Goal: Information Seeking & Learning: Learn about a topic

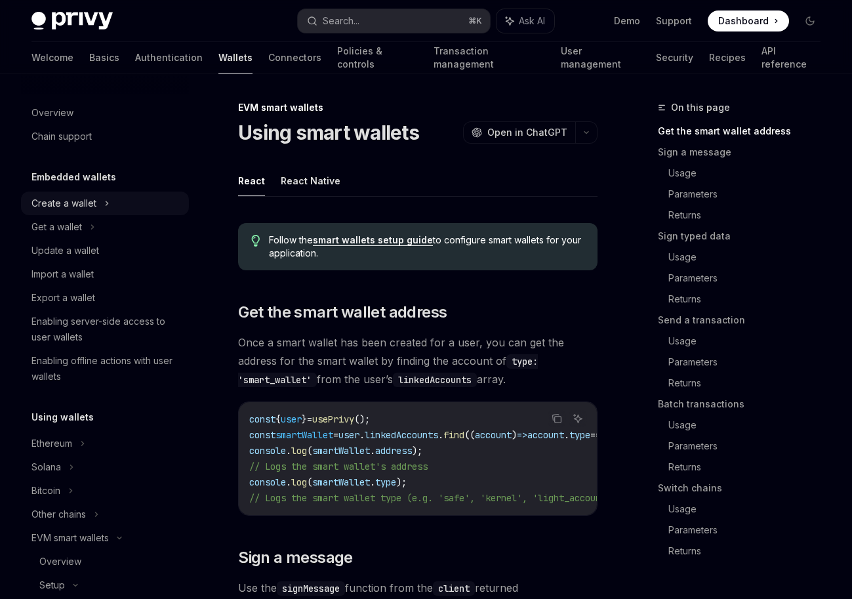
click at [163, 200] on div "Create a wallet" at bounding box center [105, 204] width 168 height 24
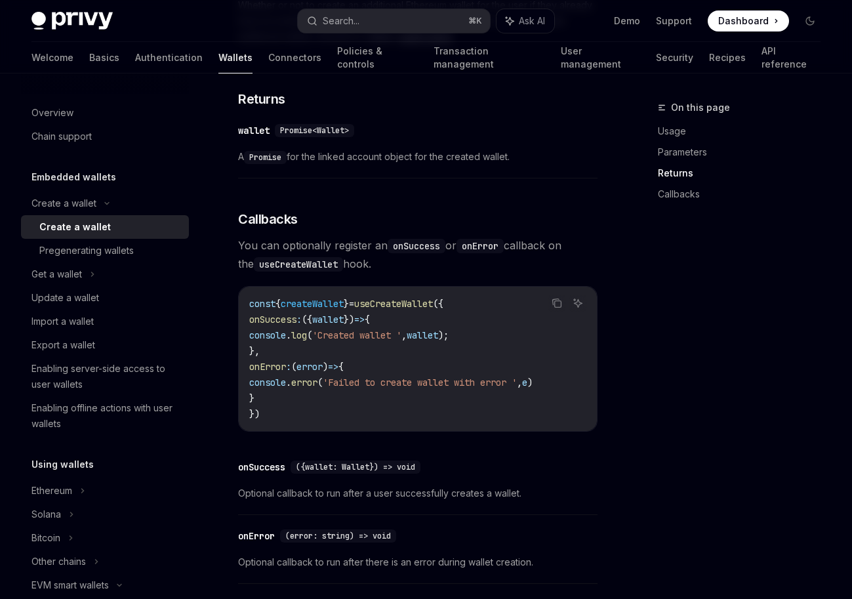
scroll to position [868, 0]
click at [148, 345] on div "Export a wallet" at bounding box center [106, 345] width 150 height 16
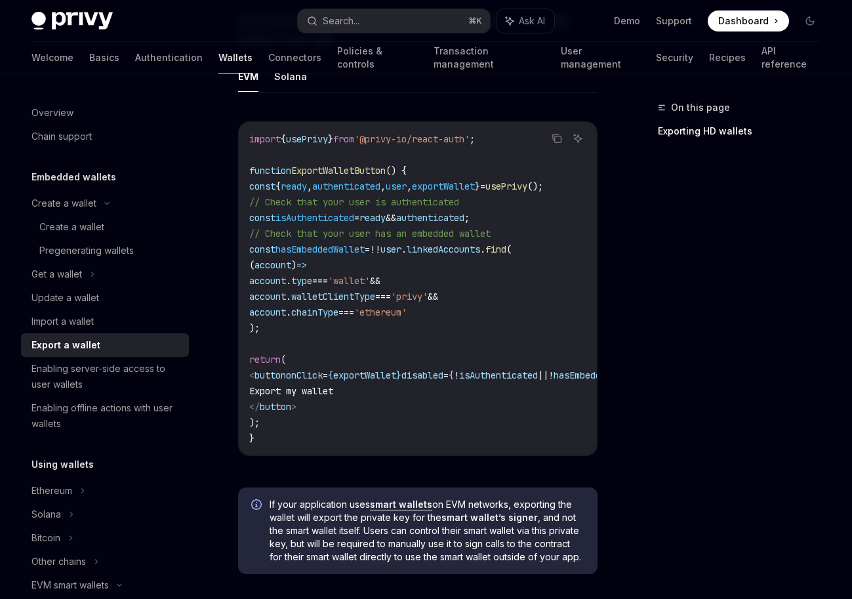
scroll to position [710, 0]
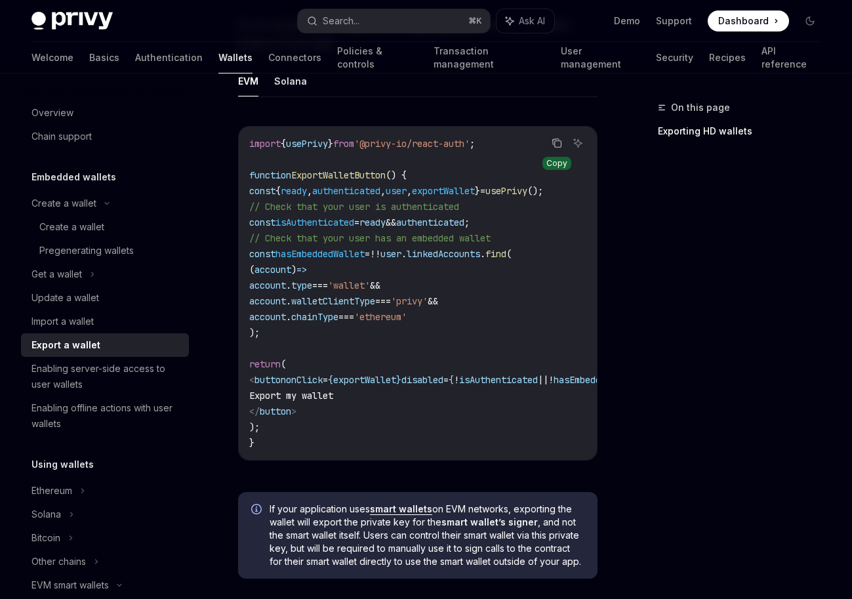
click at [552, 148] on icon "Copy the contents from the code block" at bounding box center [557, 143] width 10 height 10
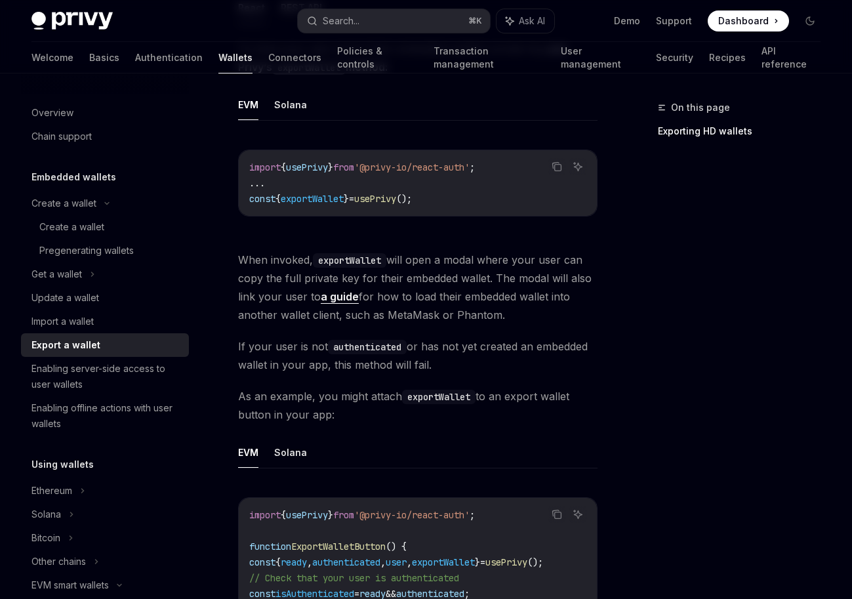
scroll to position [333, 0]
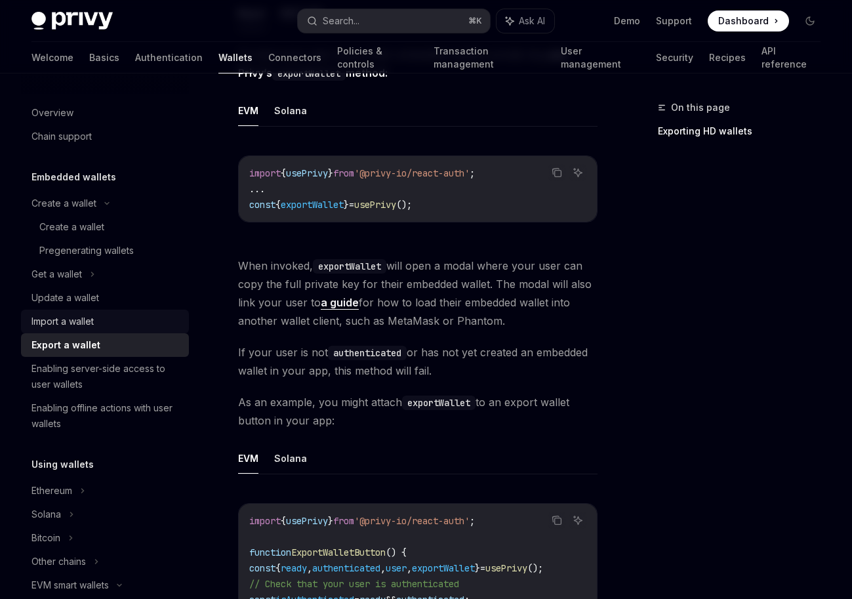
click at [139, 329] on link "Import a wallet" at bounding box center [105, 322] width 168 height 24
type textarea "*"
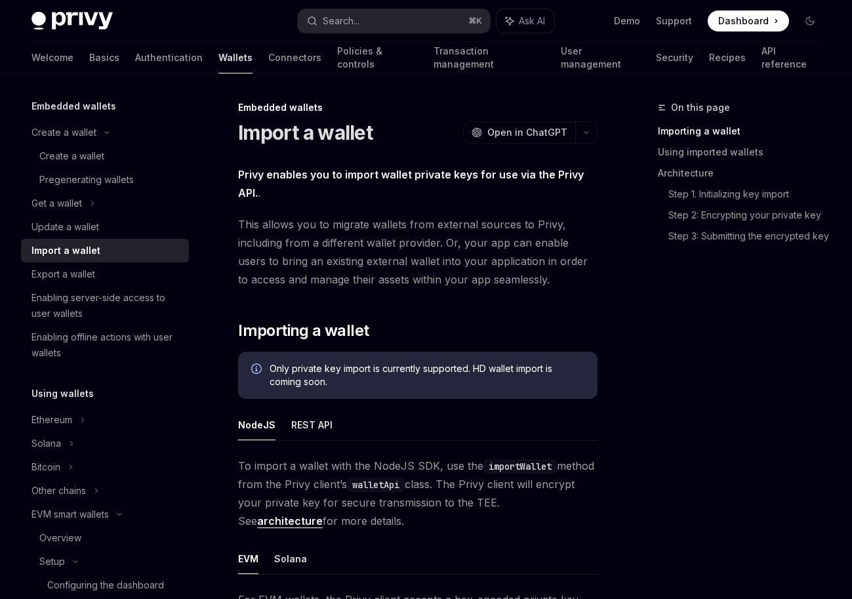
scroll to position [72, 0]
click at [130, 270] on div "Export a wallet" at bounding box center [106, 274] width 150 height 16
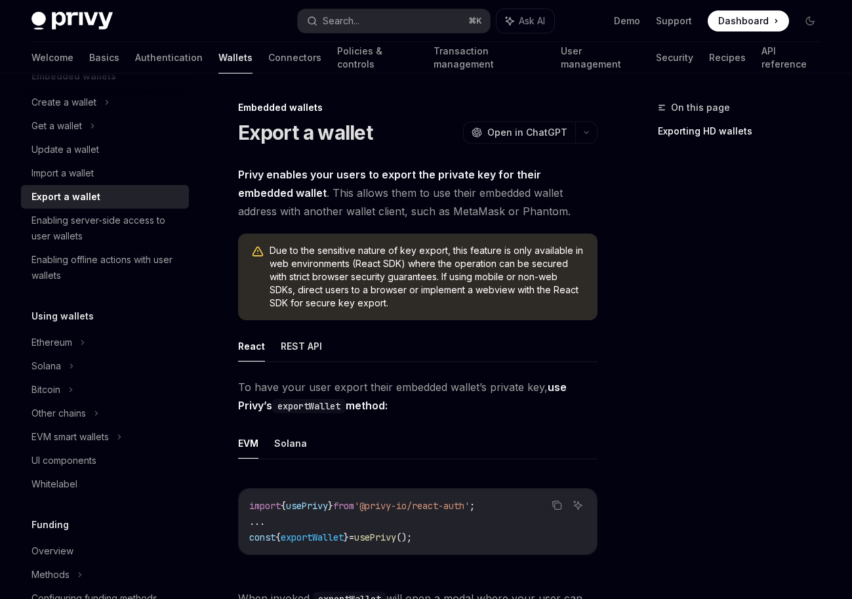
scroll to position [102, 0]
click at [121, 113] on div "Ethereum" at bounding box center [105, 102] width 168 height 24
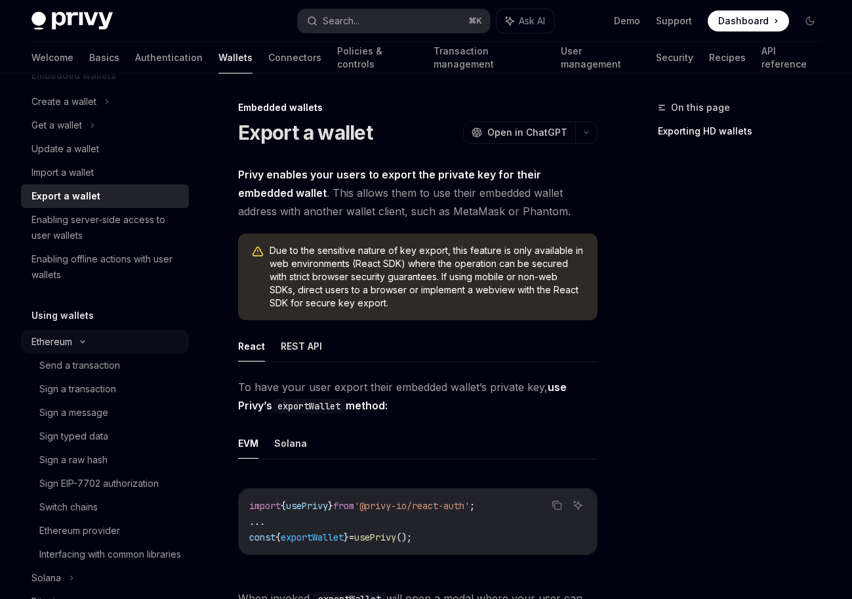
type textarea "*"
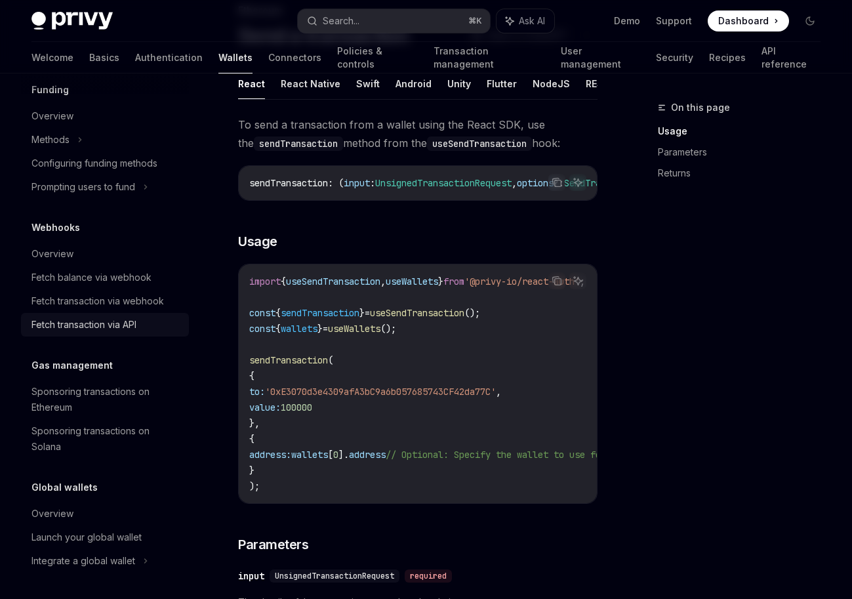
scroll to position [245, 0]
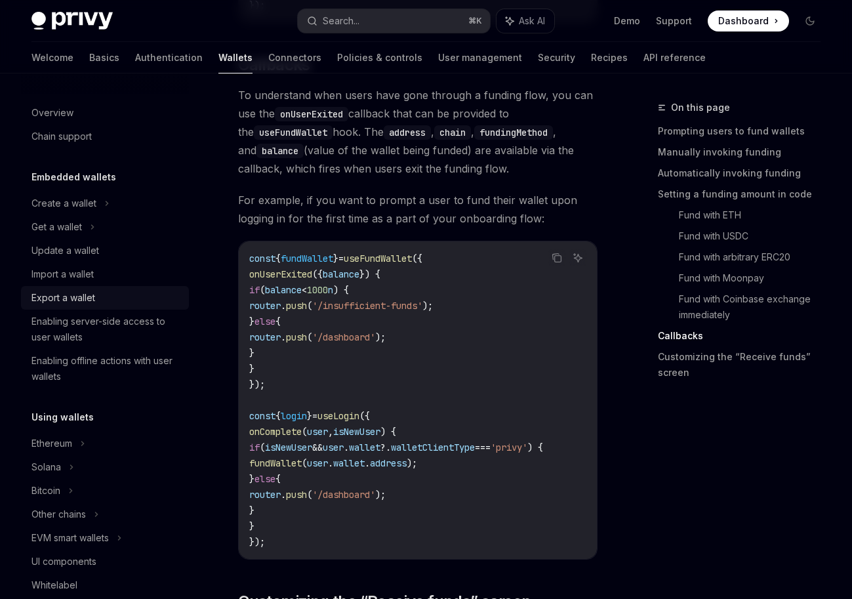
scroll to position [3355, 0]
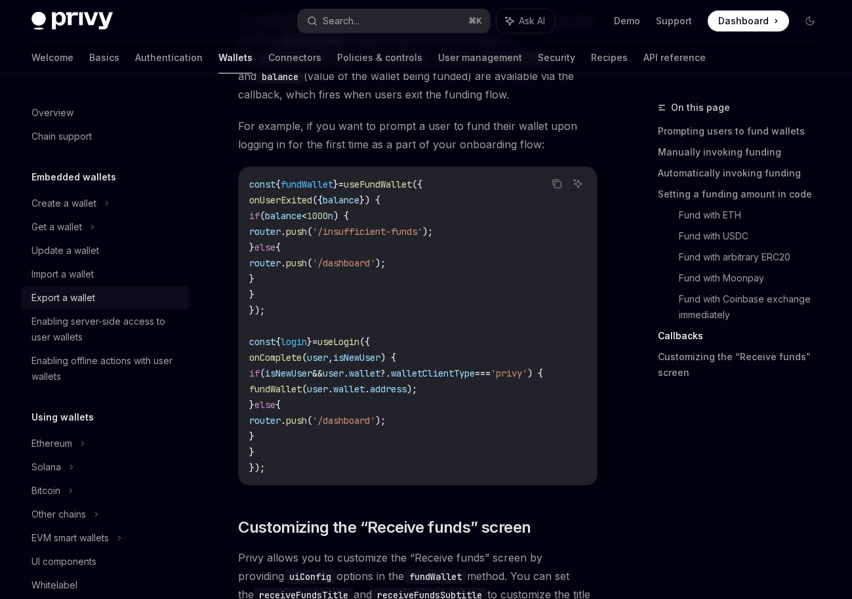
click at [134, 300] on div "Export a wallet" at bounding box center [106, 298] width 150 height 16
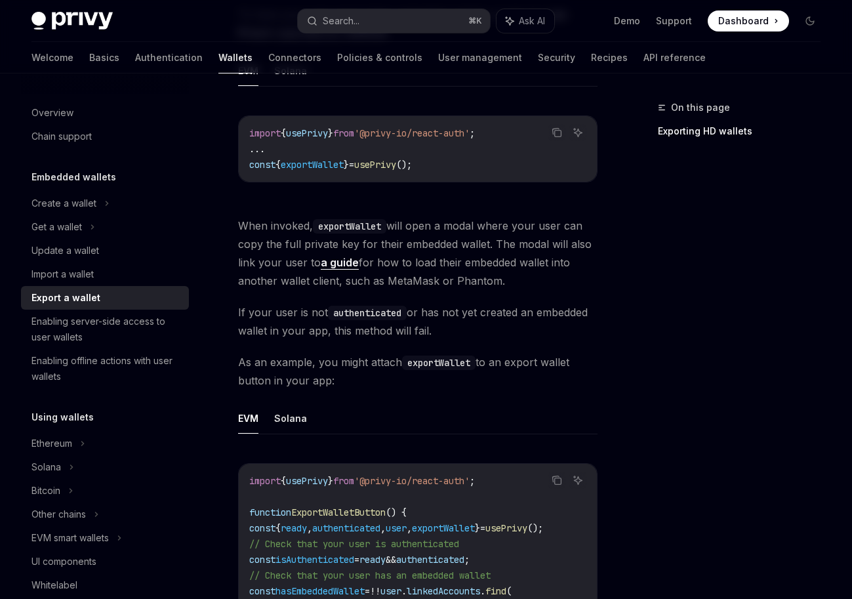
scroll to position [371, 0]
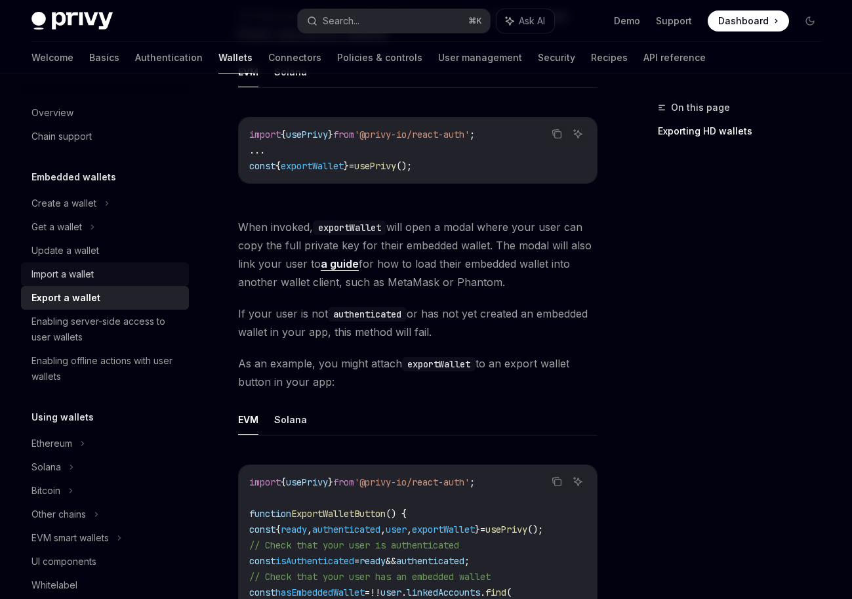
click at [108, 269] on div "Import a wallet" at bounding box center [106, 274] width 150 height 16
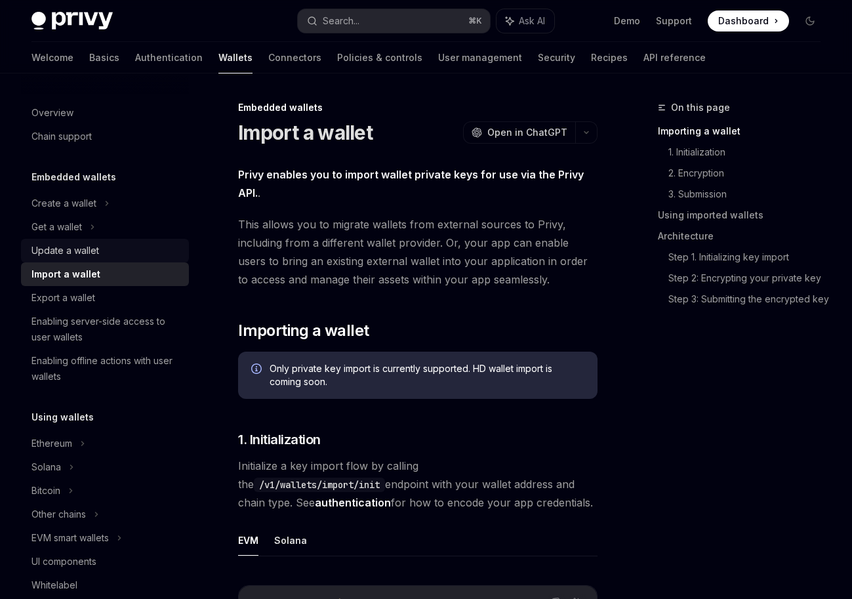
click at [108, 253] on div "Update a wallet" at bounding box center [106, 251] width 150 height 16
type textarea "*"
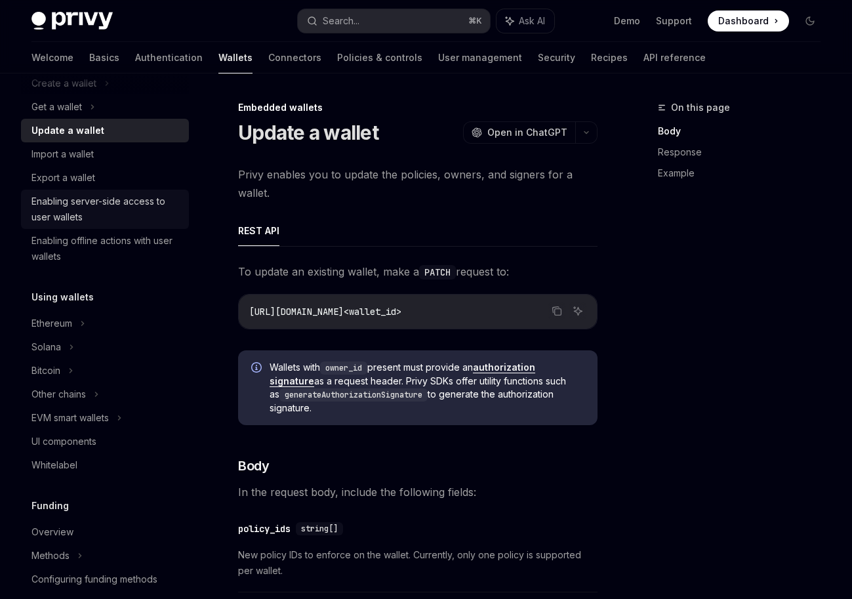
scroll to position [123, 0]
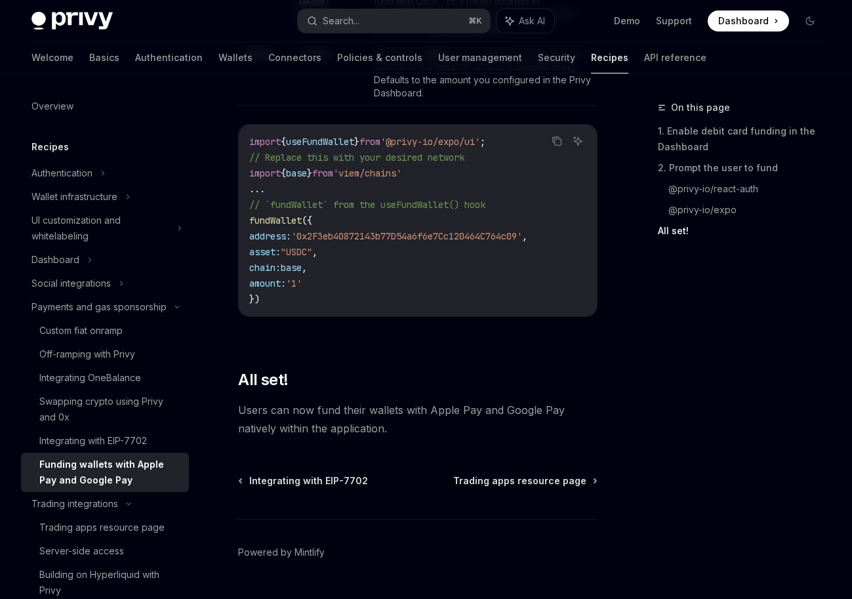
scroll to position [1763, 0]
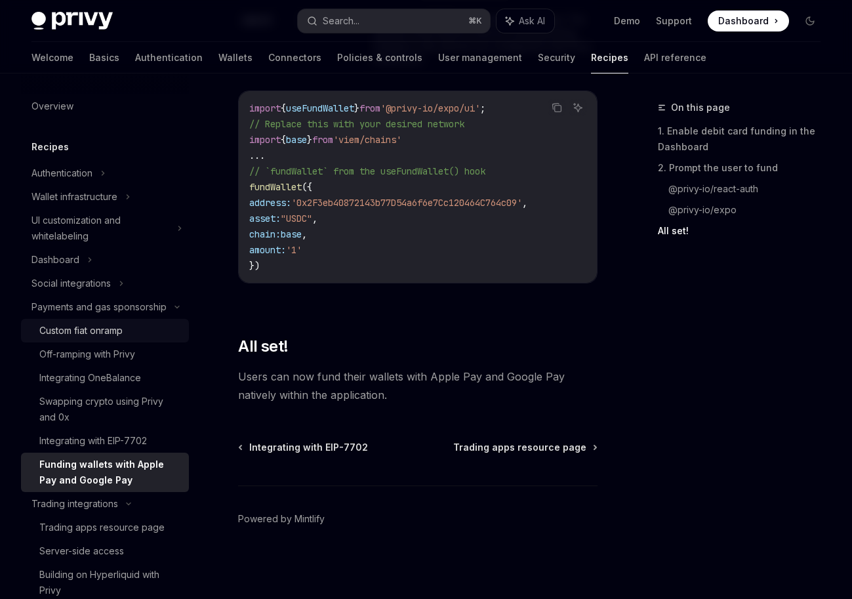
click at [144, 334] on div "Custom fiat onramp" at bounding box center [110, 331] width 142 height 16
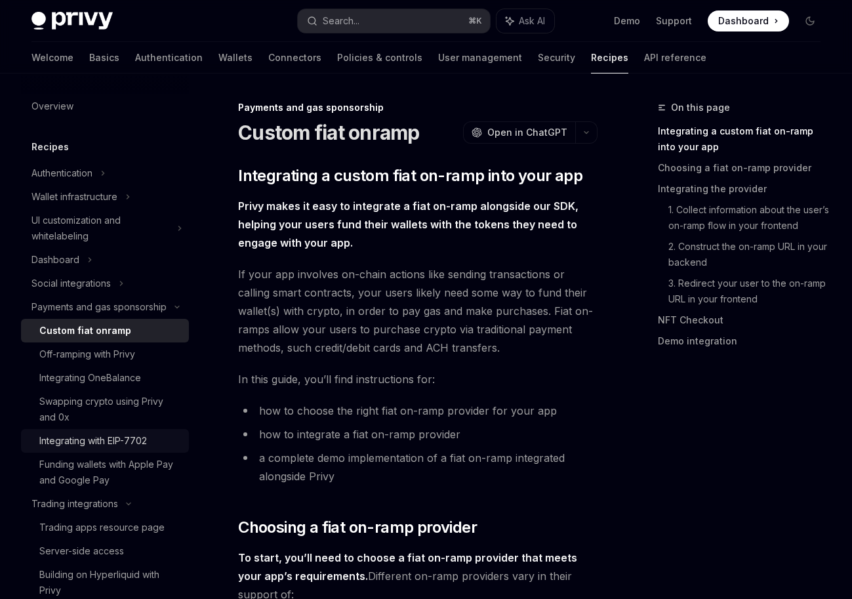
click at [142, 439] on div "Integrating with EIP-7702" at bounding box center [93, 441] width 108 height 16
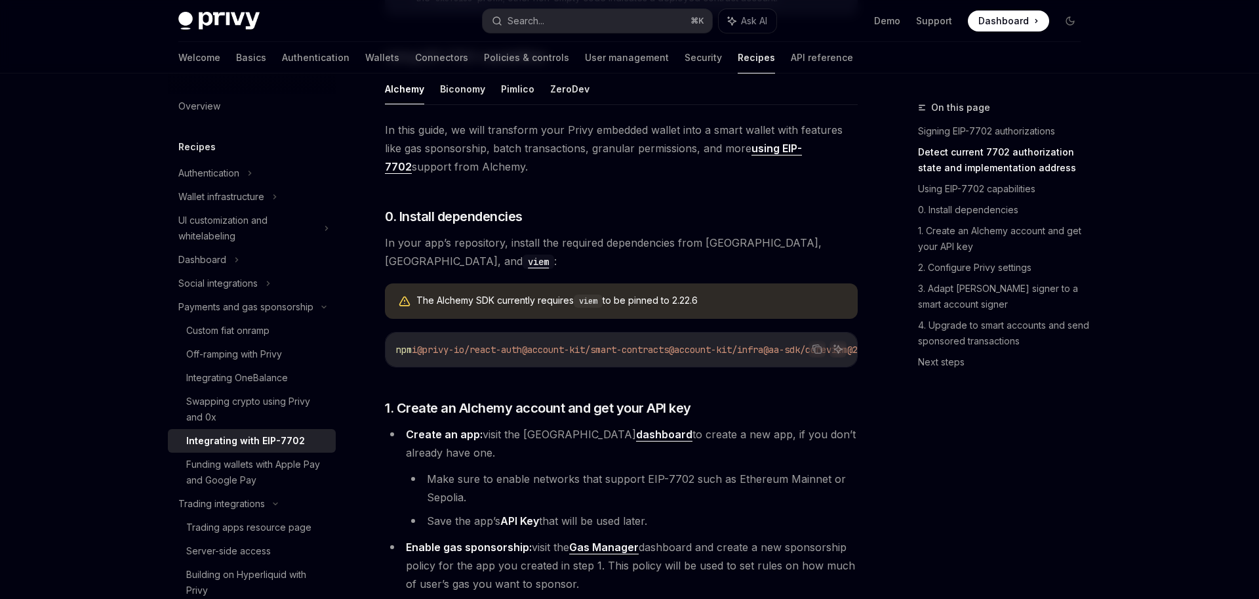
scroll to position [925, 0]
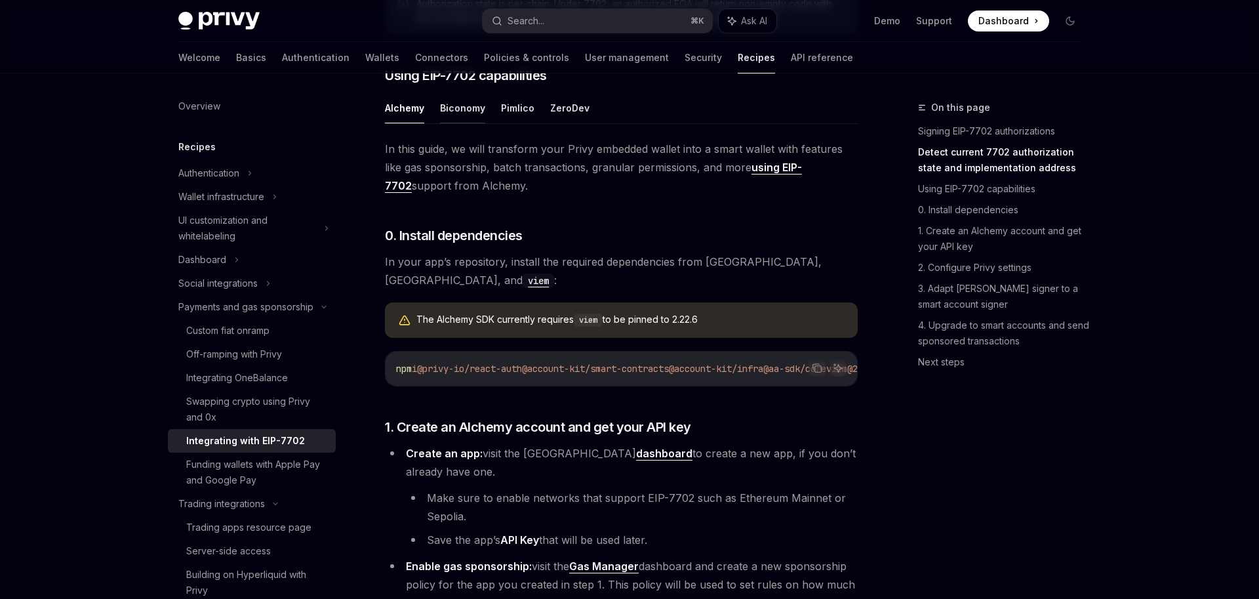
click at [455, 123] on button "Biconomy" at bounding box center [462, 107] width 45 height 31
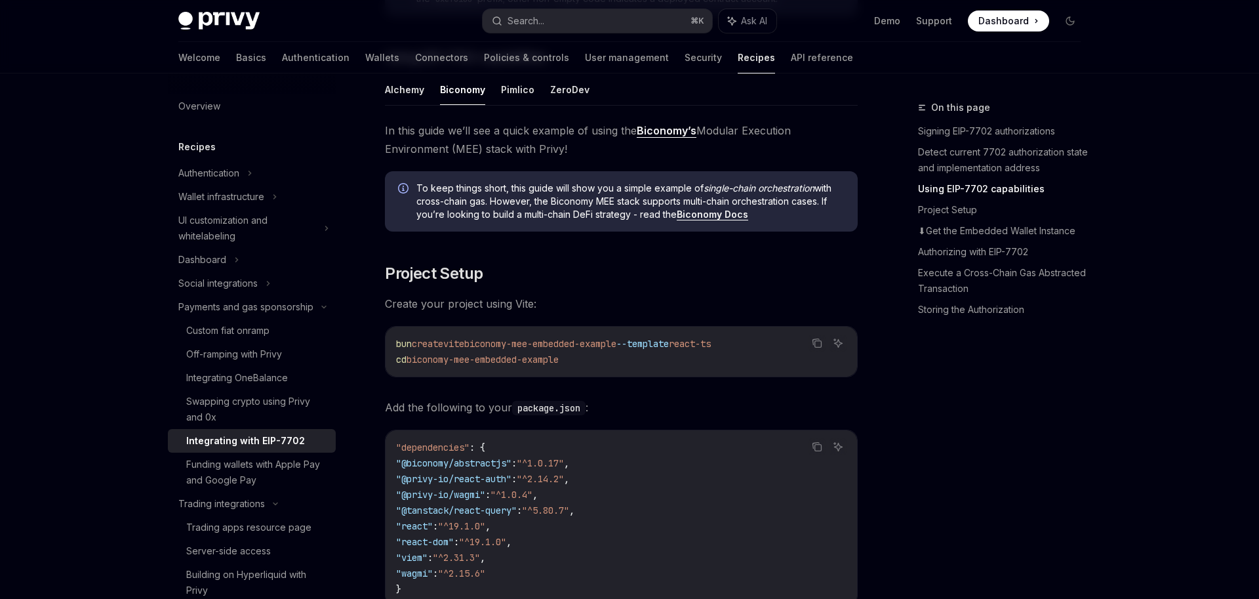
scroll to position [937, 0]
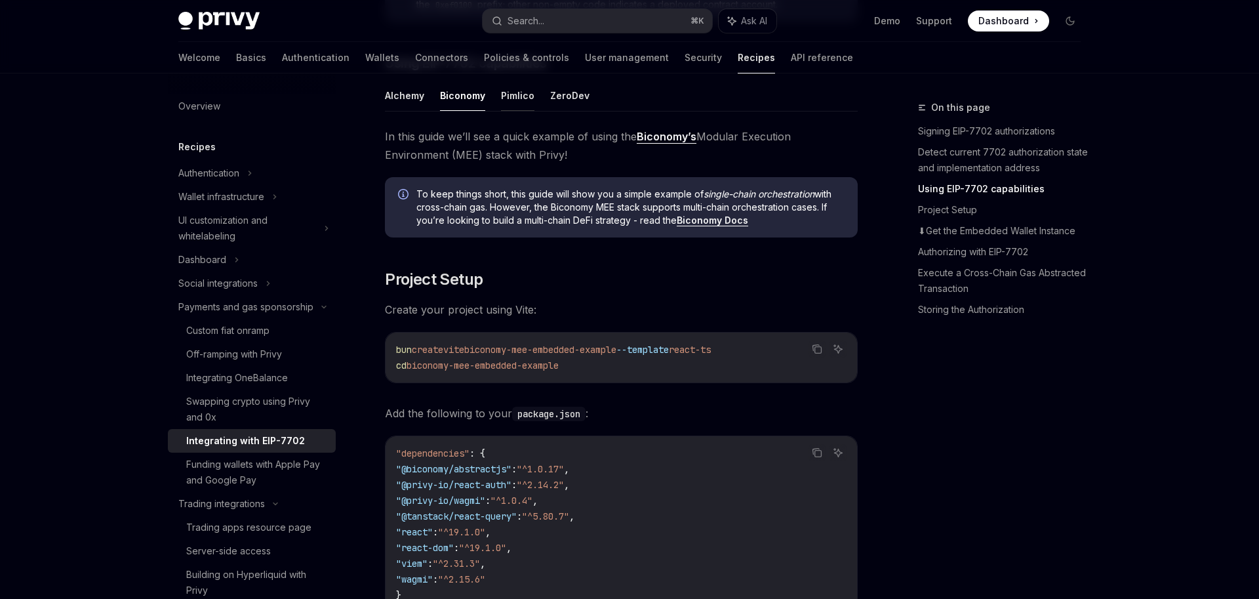
click at [506, 111] on button "Pimlico" at bounding box center [517, 95] width 33 height 31
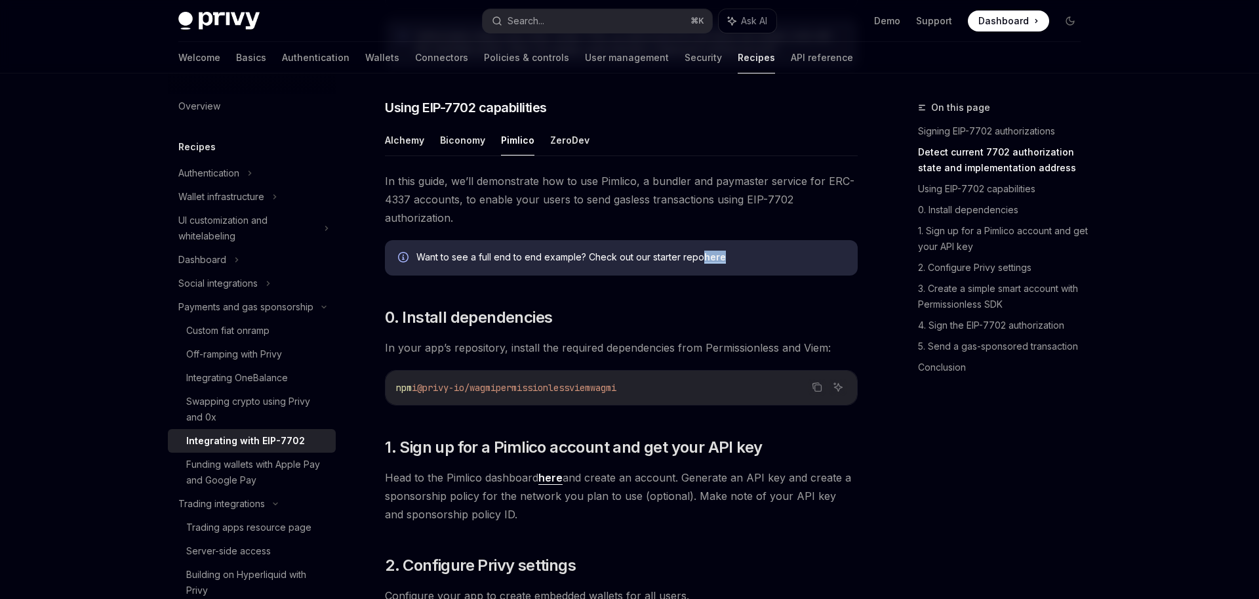
scroll to position [892, 0]
click at [403, 156] on button "Alchemy" at bounding box center [404, 140] width 39 height 31
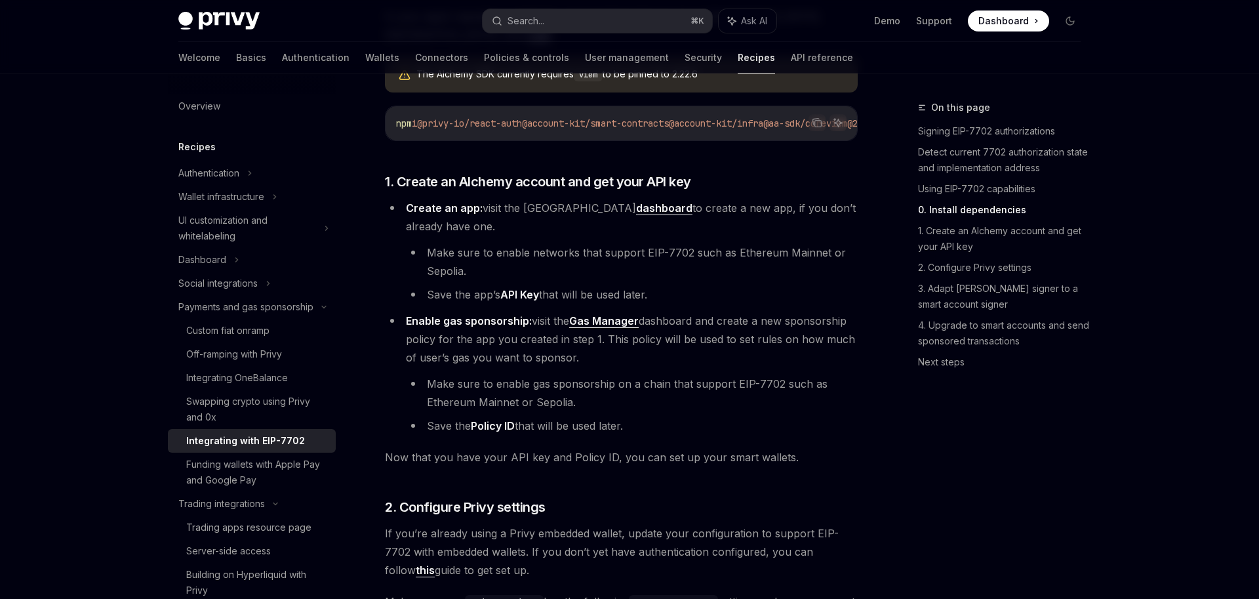
scroll to position [1171, 0]
type textarea "*"
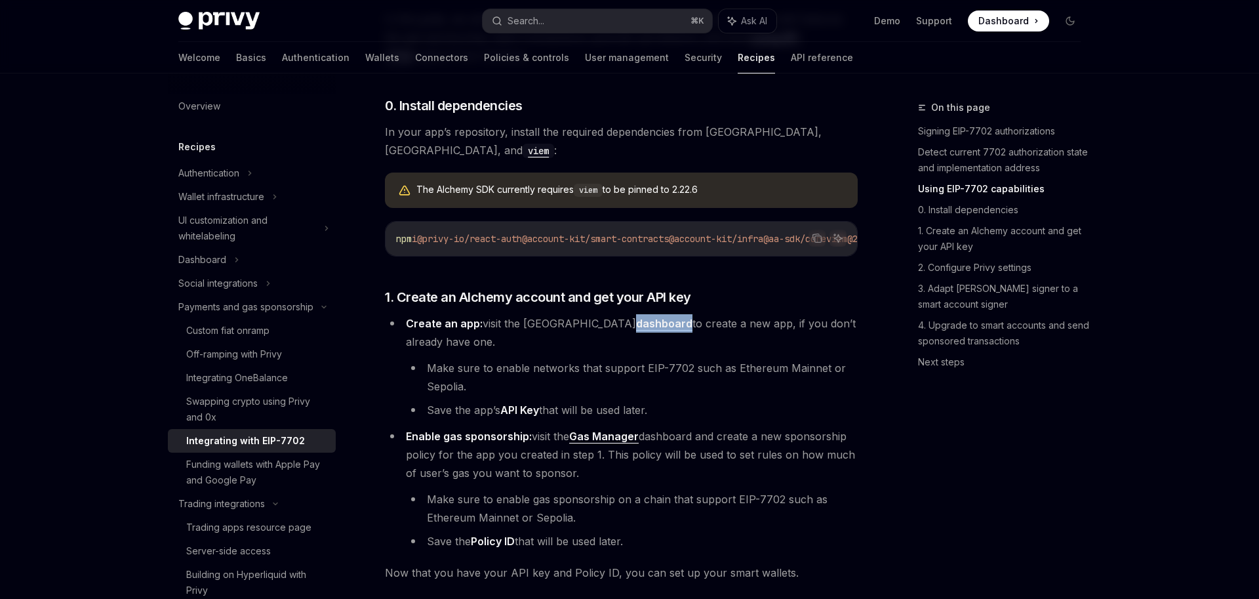
scroll to position [926, 0]
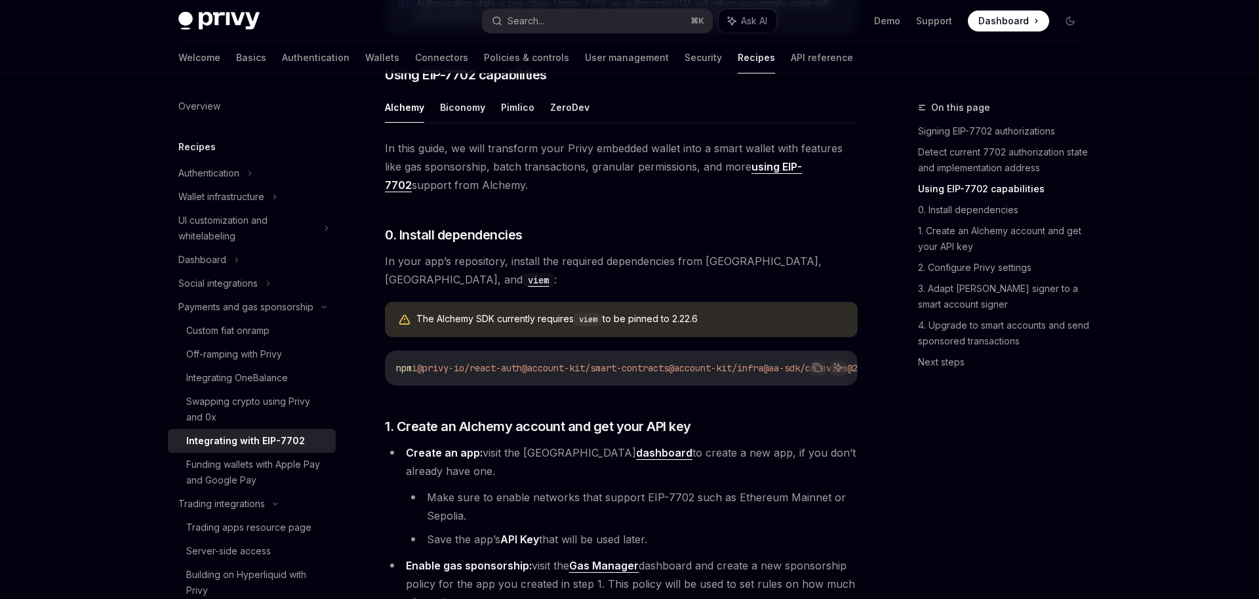
click at [394, 285] on span "In your app’s repository, install the required dependencies from Privy, Alchemy…" at bounding box center [621, 270] width 473 height 37
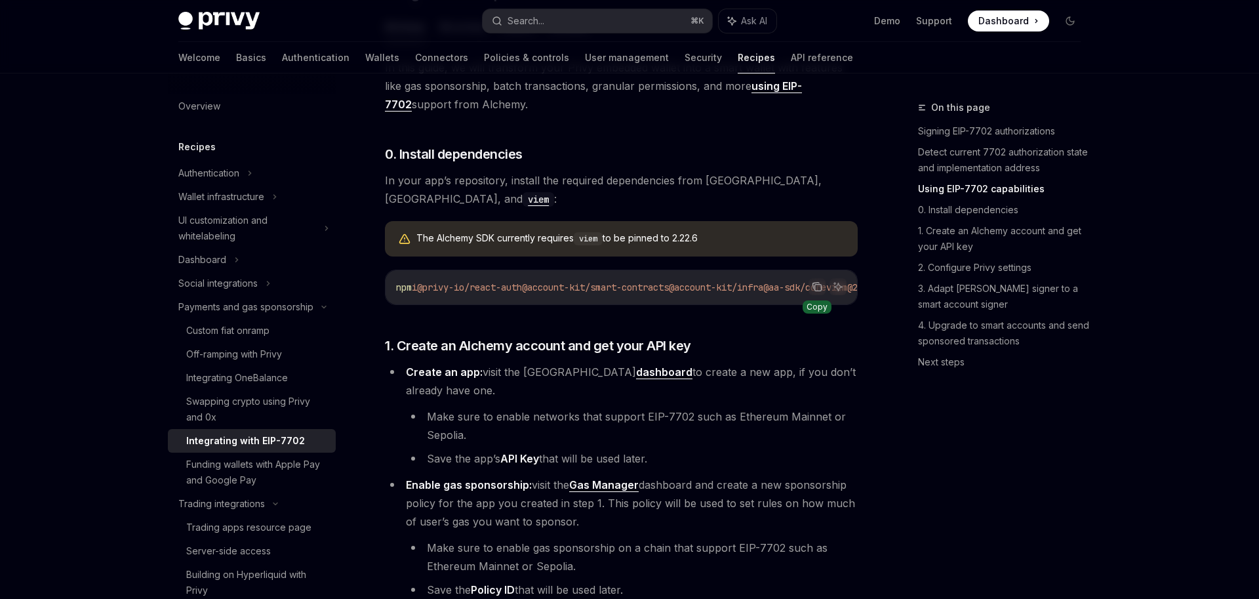
click at [818, 291] on icon "Copy the contents from the code block" at bounding box center [817, 286] width 10 height 10
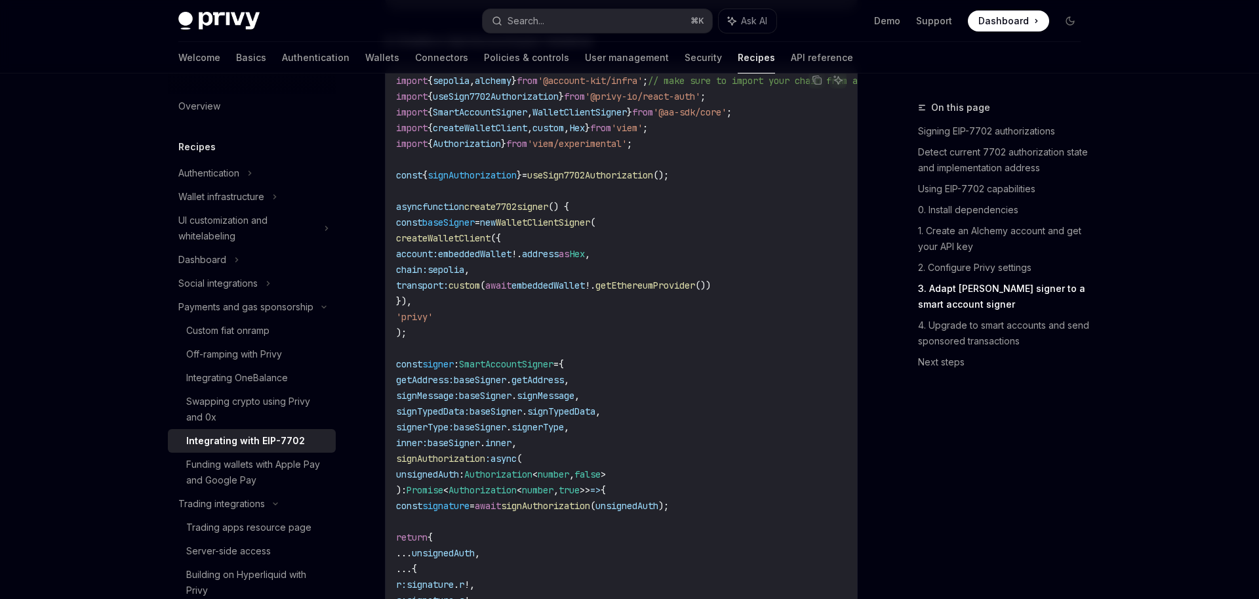
scroll to position [2229, 0]
click at [533, 216] on span "create7702signer" at bounding box center [506, 210] width 84 height 12
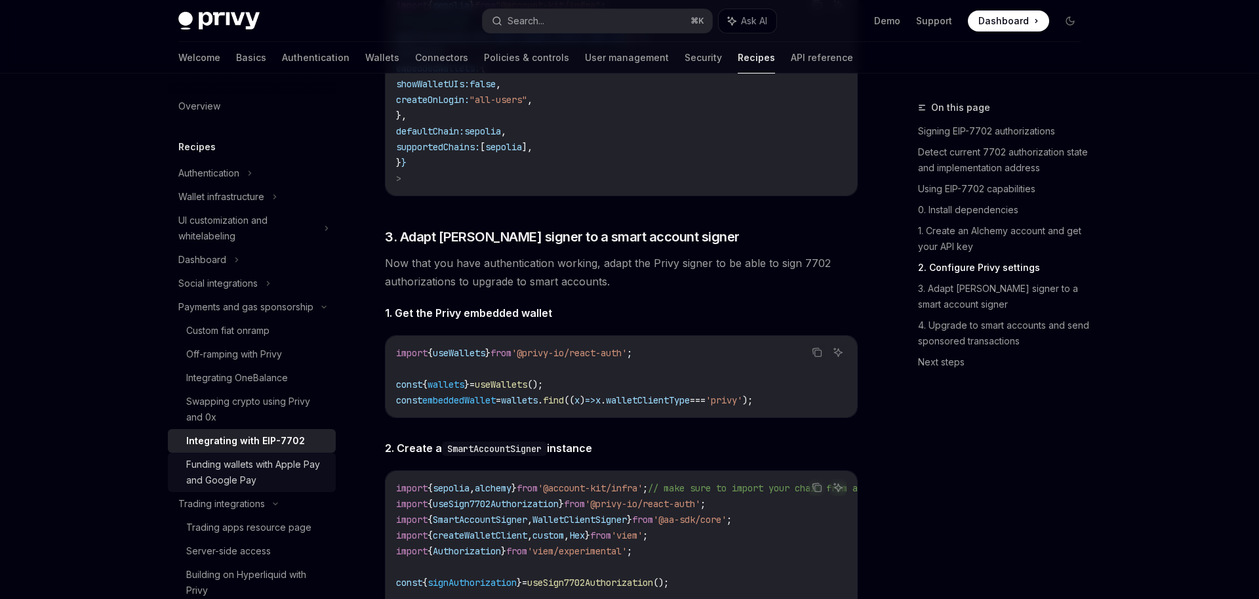
scroll to position [1815, 0]
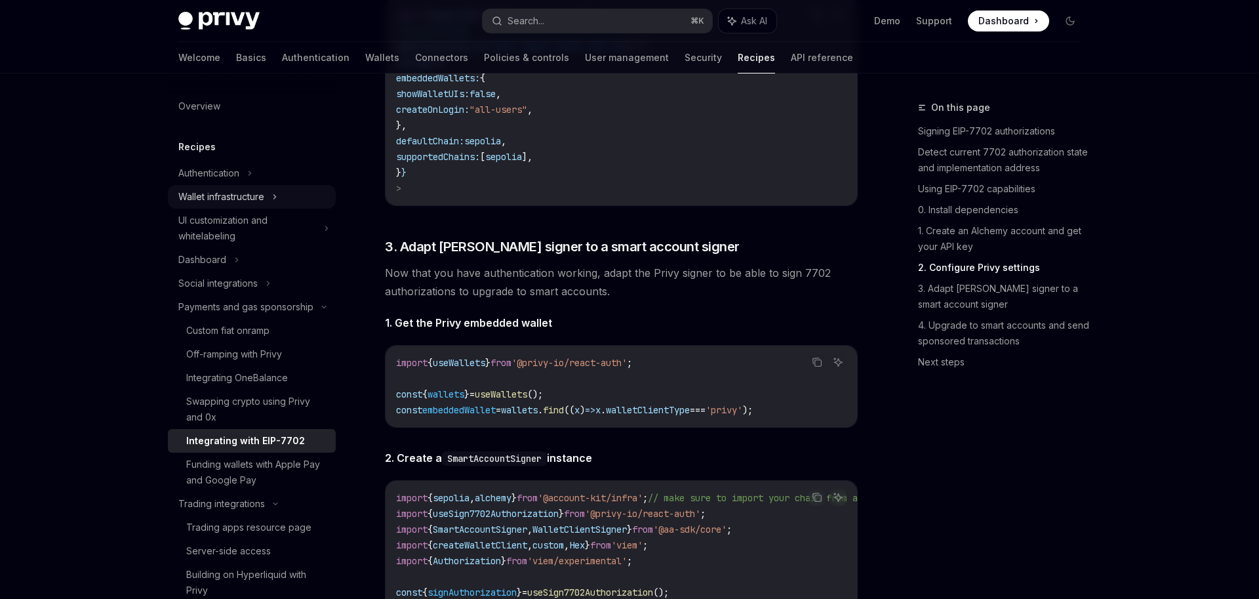
click at [226, 203] on div "Wallet infrastructure" at bounding box center [221, 197] width 86 height 16
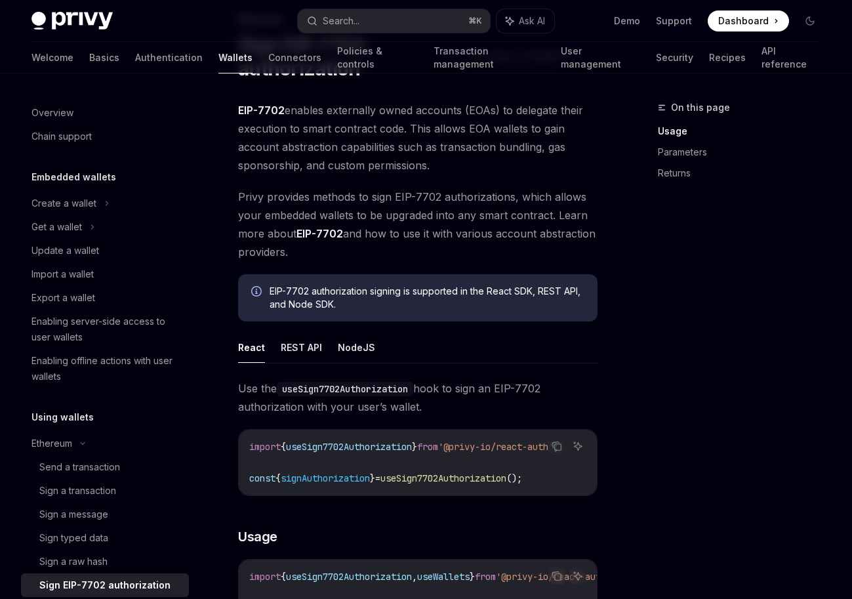
scroll to position [89, 0]
click at [302, 342] on button "REST API" at bounding box center [301, 346] width 41 height 31
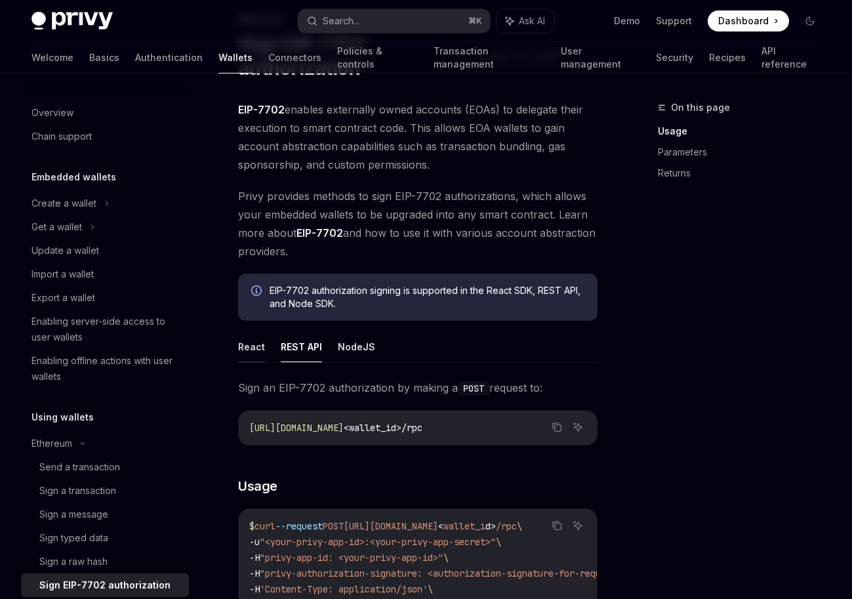
click at [259, 345] on button "React" at bounding box center [251, 346] width 27 height 31
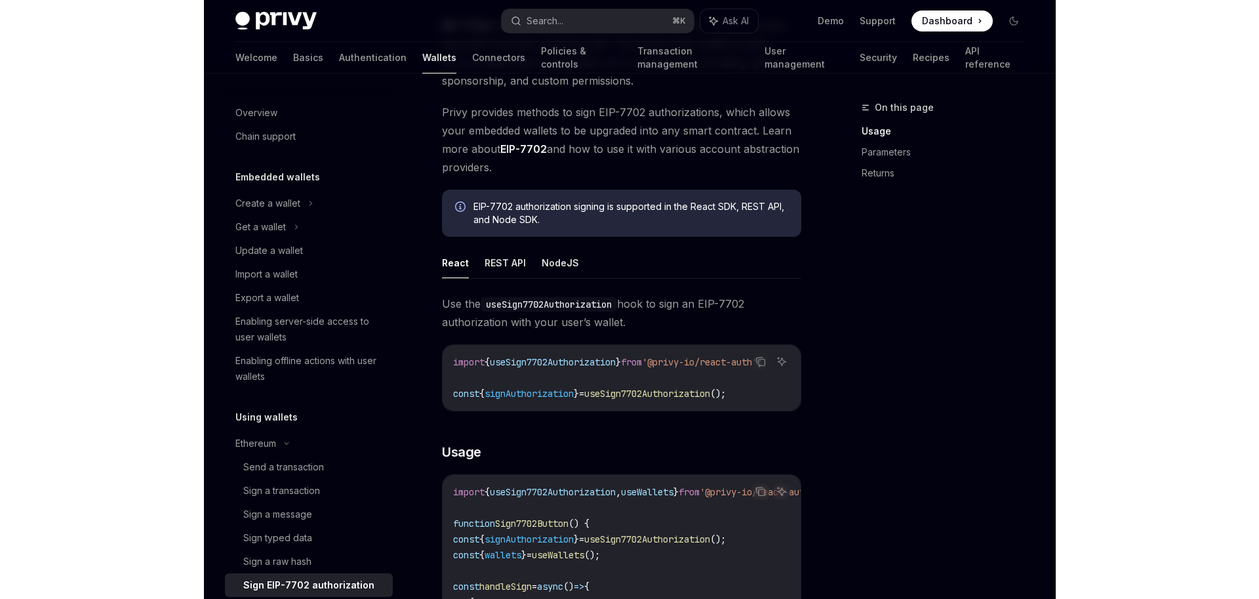
scroll to position [70, 0]
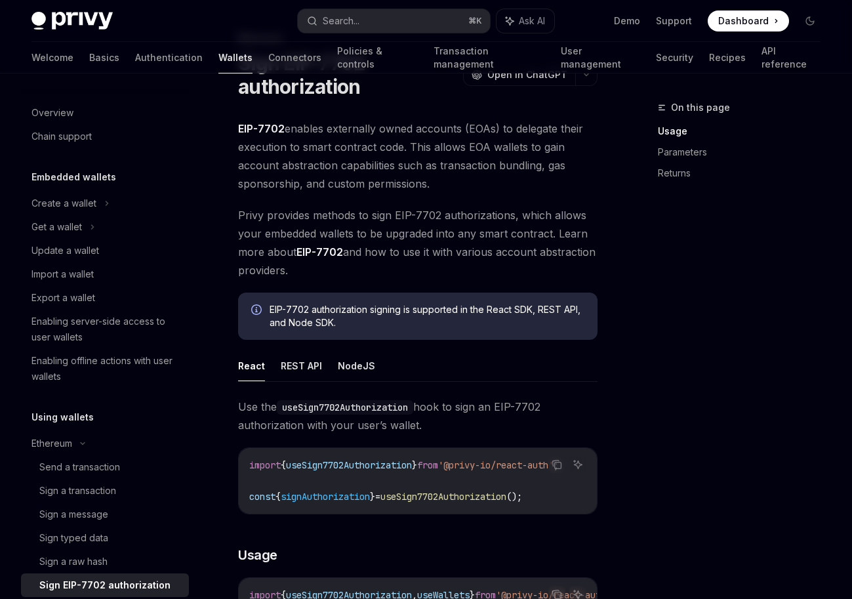
click at [315, 243] on span "Privy provides methods to sign EIP-7702 authorizations, which allows your embed…" at bounding box center [417, 242] width 359 height 73
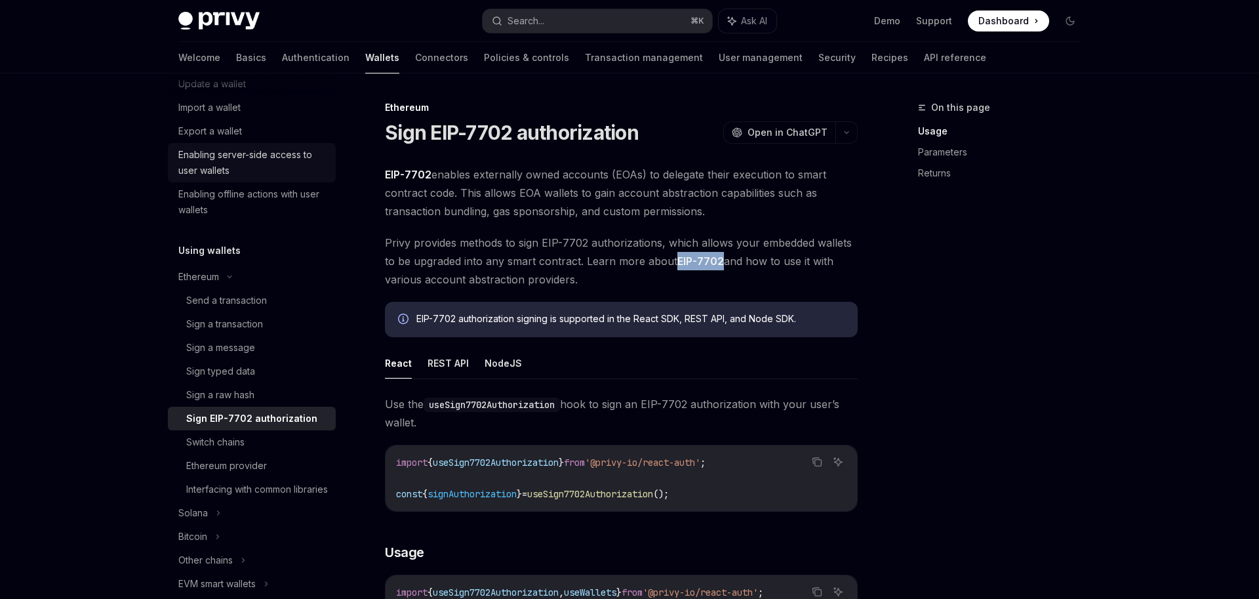
scroll to position [157, 0]
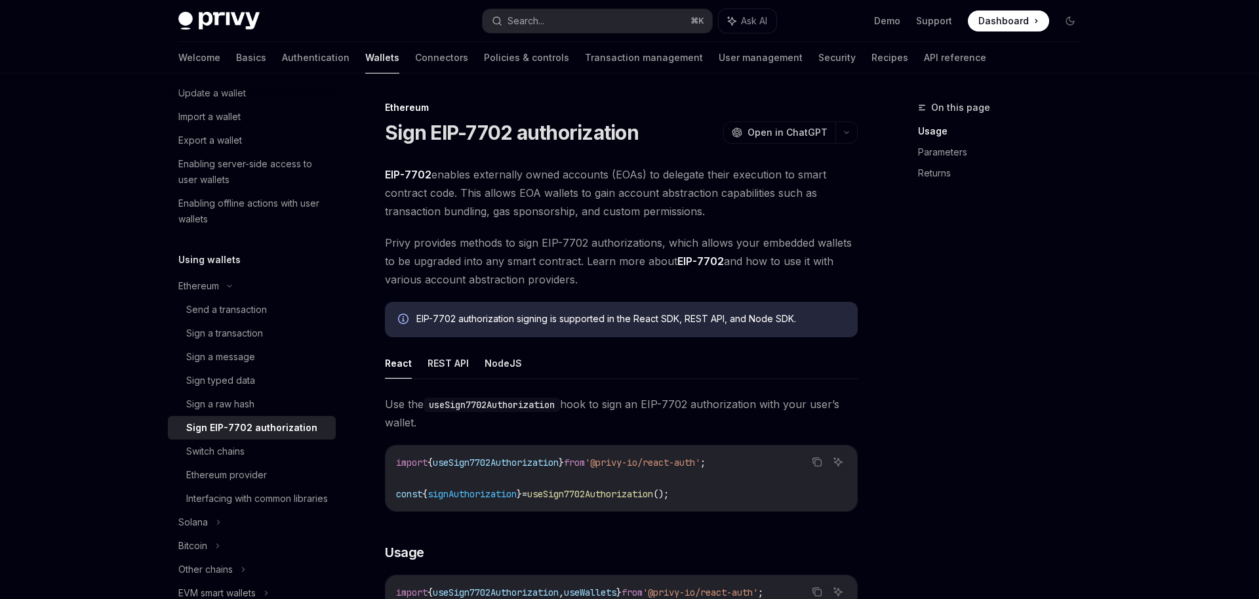
click at [508, 190] on span "EIP-7702 enables externally owned accounts (EOAs) to delegate their execution t…" at bounding box center [621, 192] width 473 height 55
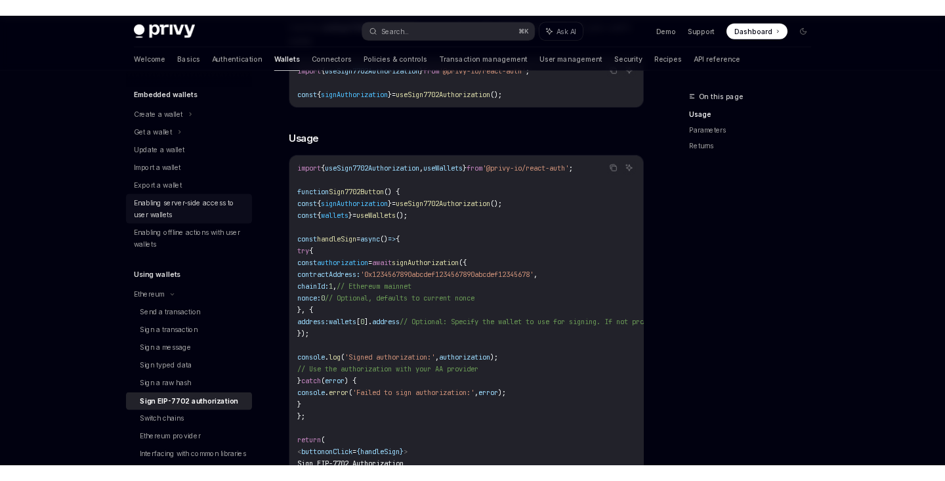
scroll to position [0, 0]
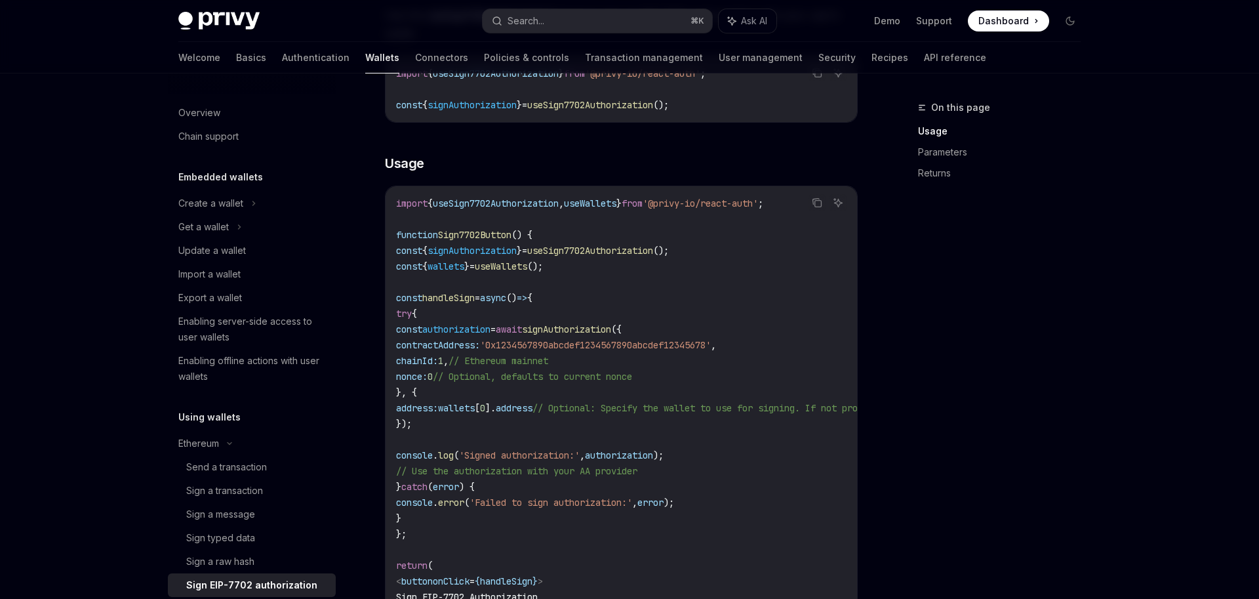
type textarea "*"
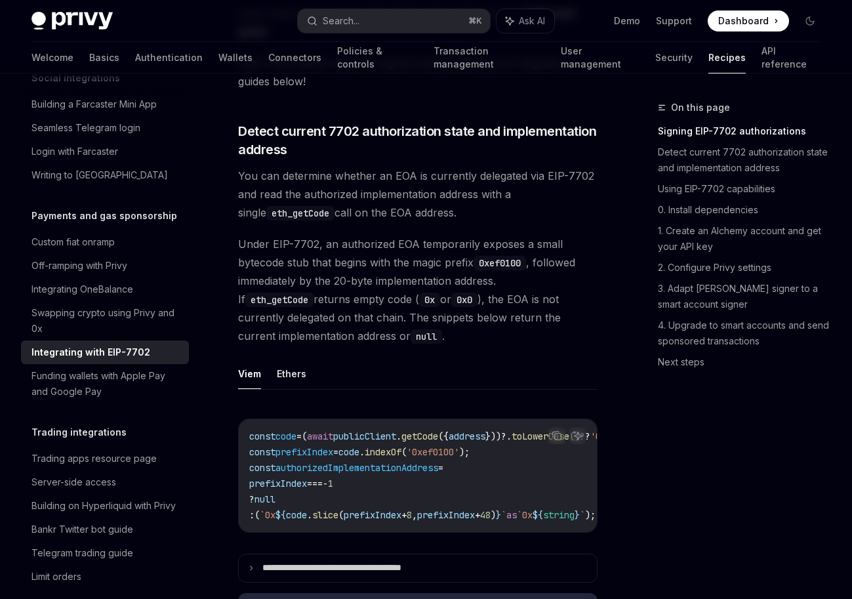
scroll to position [514, 0]
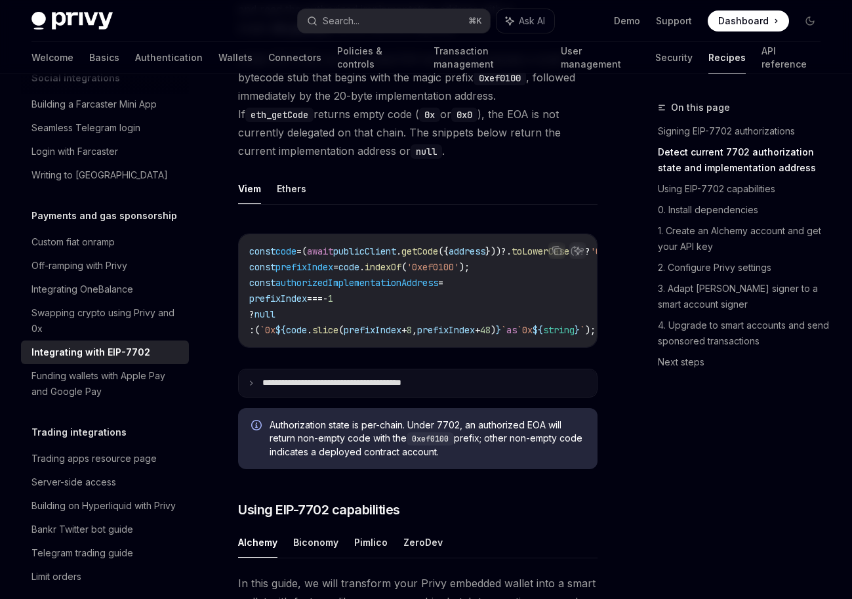
click at [272, 389] on p "**********" at bounding box center [353, 383] width 183 height 12
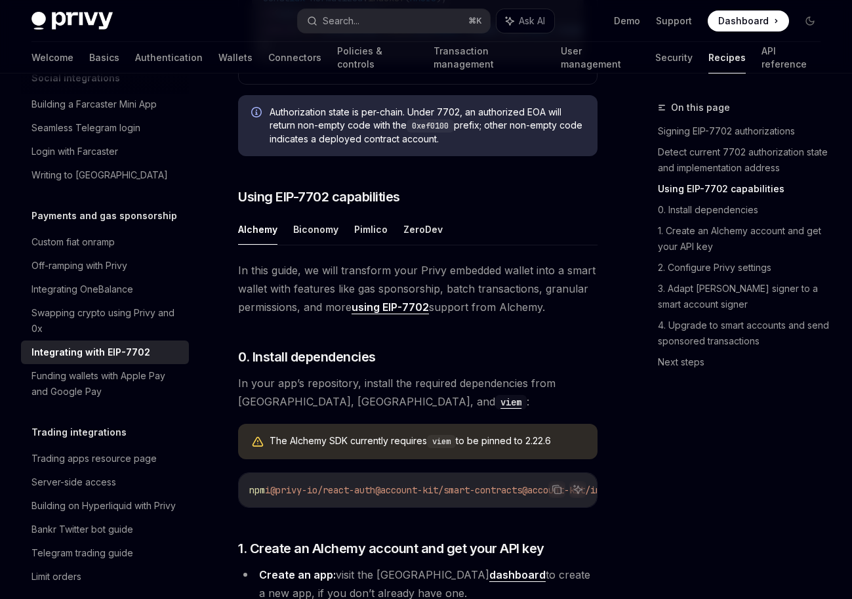
scroll to position [1220, 0]
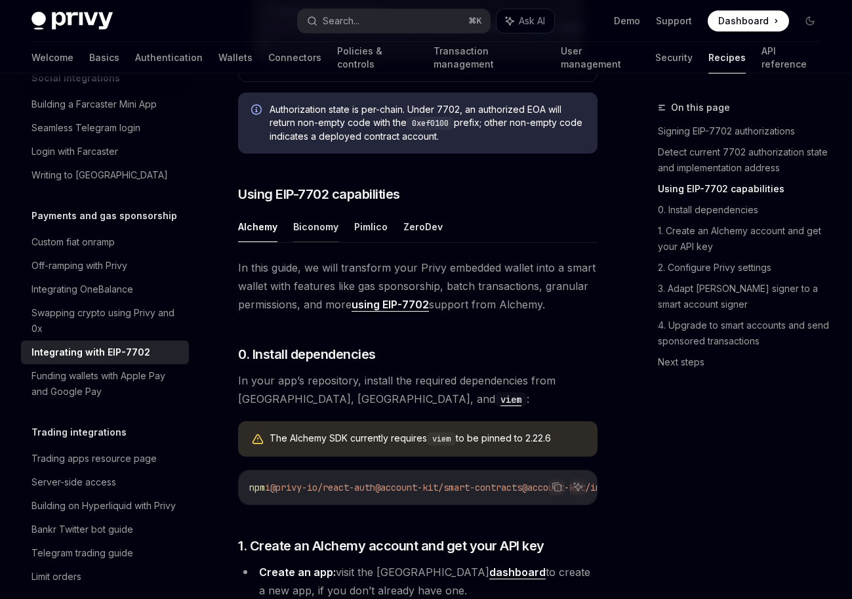
click at [326, 242] on button "Biconomy" at bounding box center [315, 226] width 45 height 31
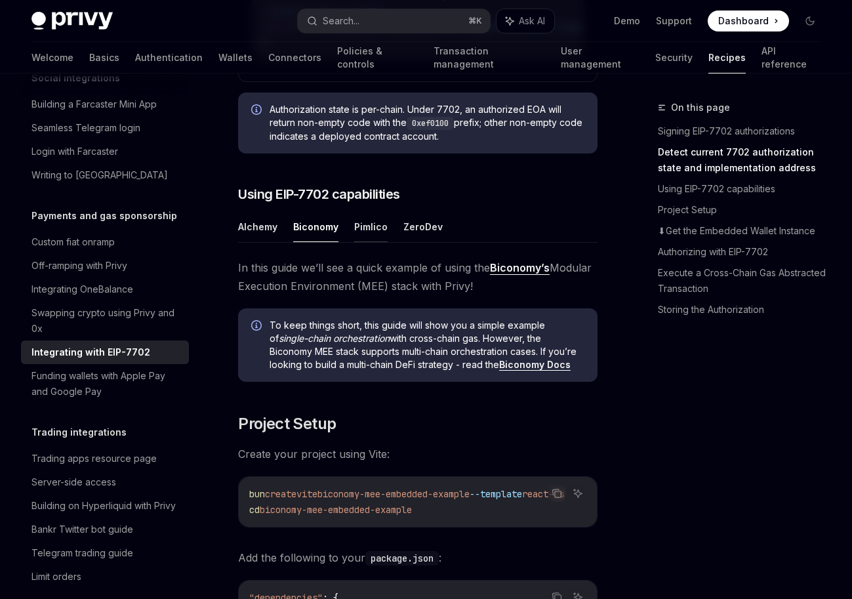
click at [371, 239] on button "Pimlico" at bounding box center [370, 226] width 33 height 31
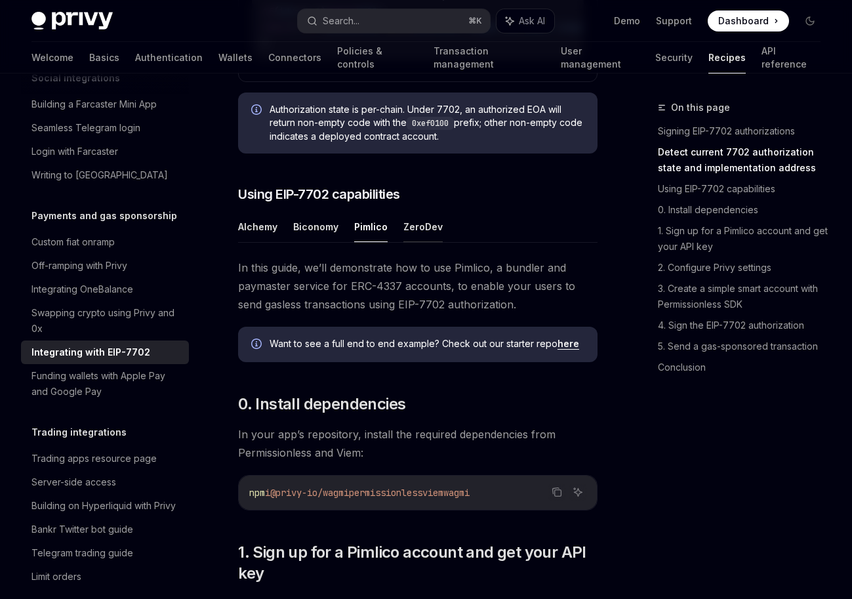
click at [404, 232] on button "ZeroDev" at bounding box center [422, 226] width 39 height 31
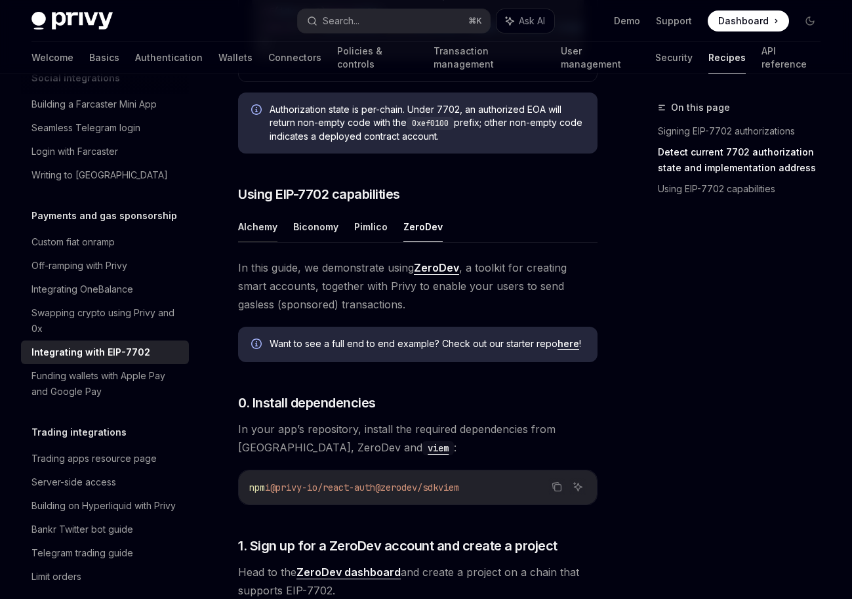
click at [258, 228] on button "Alchemy" at bounding box center [257, 226] width 39 height 31
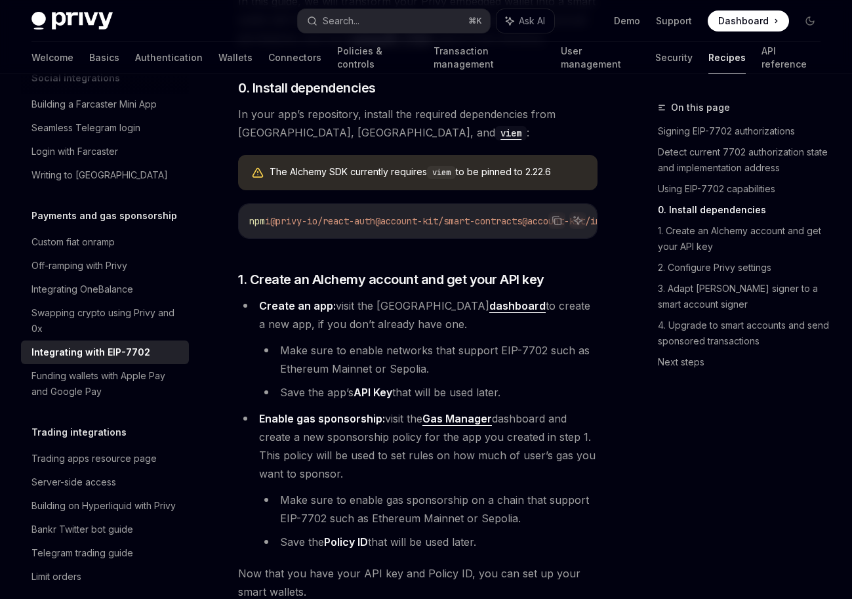
scroll to position [1487, 0]
drag, startPoint x: 429, startPoint y: 260, endPoint x: 445, endPoint y: 333, distance: 73.9
click at [451, 365] on li "Make sure to enable networks that support EIP-7702 such as Ethereum Mainnet or …" at bounding box center [428, 358] width 338 height 37
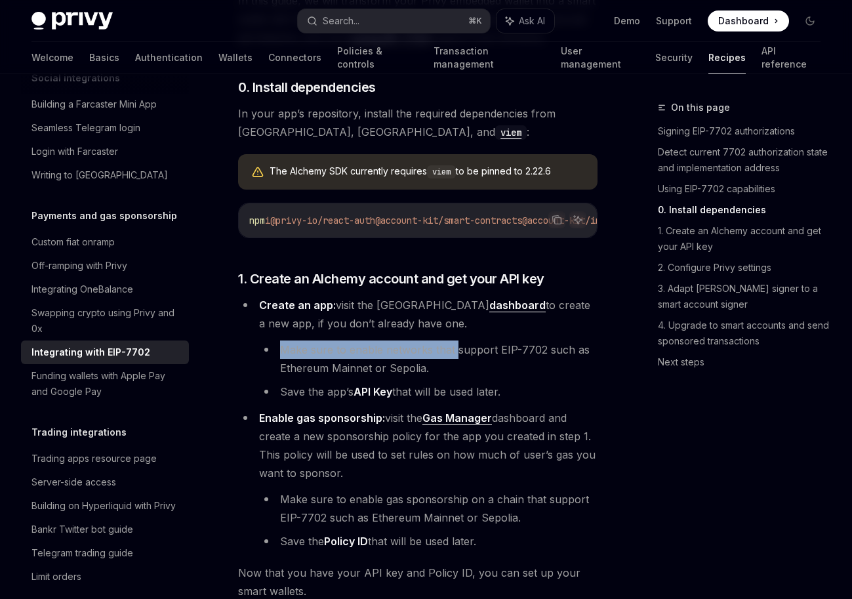
drag, startPoint x: 451, startPoint y: 365, endPoint x: 443, endPoint y: 335, distance: 31.8
click at [443, 335] on li "Create an app: visit the Alchemy dashboard to create a new app, if you don’t al…" at bounding box center [417, 348] width 359 height 105
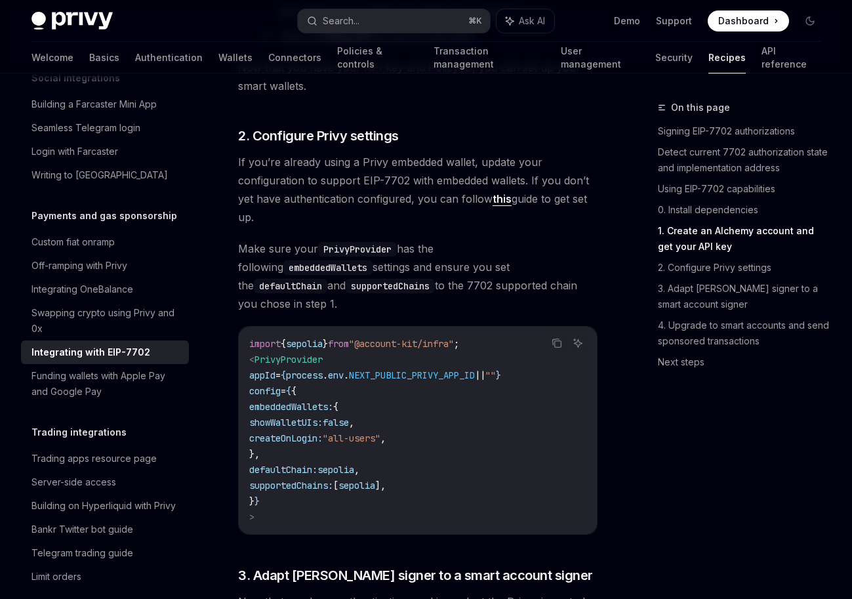
scroll to position [2013, 0]
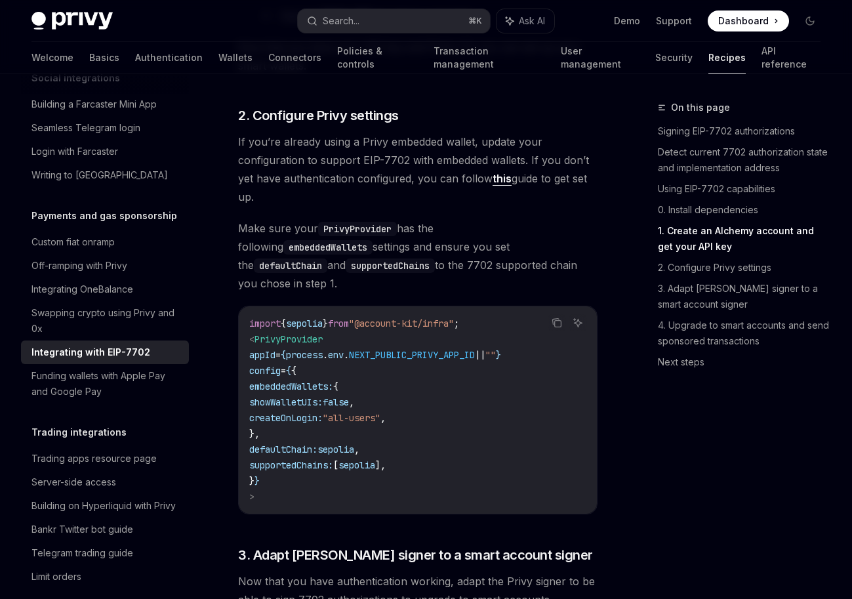
drag, startPoint x: 432, startPoint y: 387, endPoint x: 438, endPoint y: 424, distance: 37.2
click at [437, 422] on code "import { sepolia } from "@account-kit/infra" ; < PrivyProvider appId = { proces…" at bounding box center [417, 410] width 337 height 189
click at [438, 424] on code "import { sepolia } from "@account-kit/infra" ; < PrivyProvider appId = { proces…" at bounding box center [417, 410] width 337 height 189
drag, startPoint x: 438, startPoint y: 424, endPoint x: 427, endPoint y: 379, distance: 46.0
click at [427, 379] on code "import { sepolia } from "@account-kit/infra" ; < PrivyProvider appId = { proces…" at bounding box center [417, 410] width 337 height 189
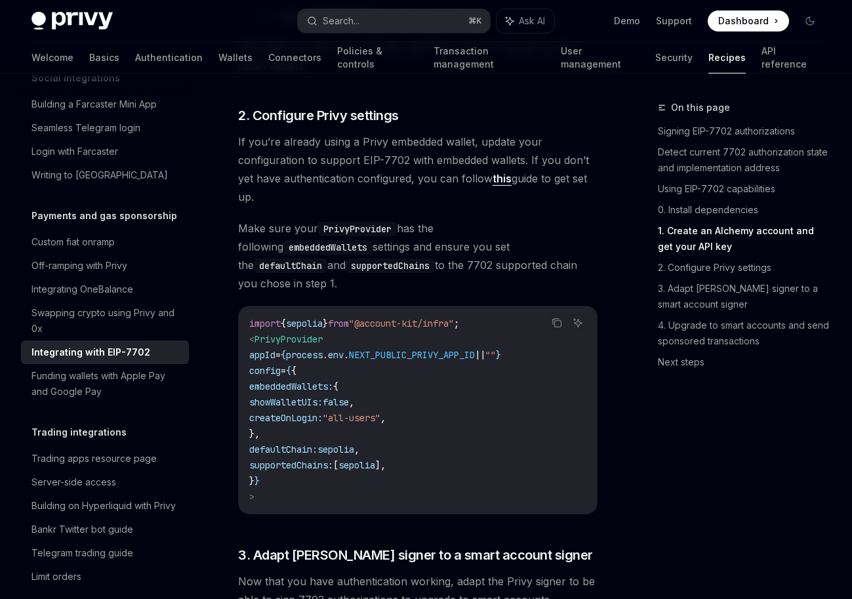
click at [410, 381] on code "import { sepolia } from "@account-kit/infra" ; < PrivyProvider appId = { proces…" at bounding box center [417, 410] width 337 height 189
drag, startPoint x: 403, startPoint y: 388, endPoint x: 408, endPoint y: 411, distance: 23.4
click at [408, 411] on code "import { sepolia } from "@account-kit/infra" ; < PrivyProvider appId = { proces…" at bounding box center [417, 410] width 337 height 189
click at [380, 412] on span ""all-users"" at bounding box center [352, 418] width 58 height 12
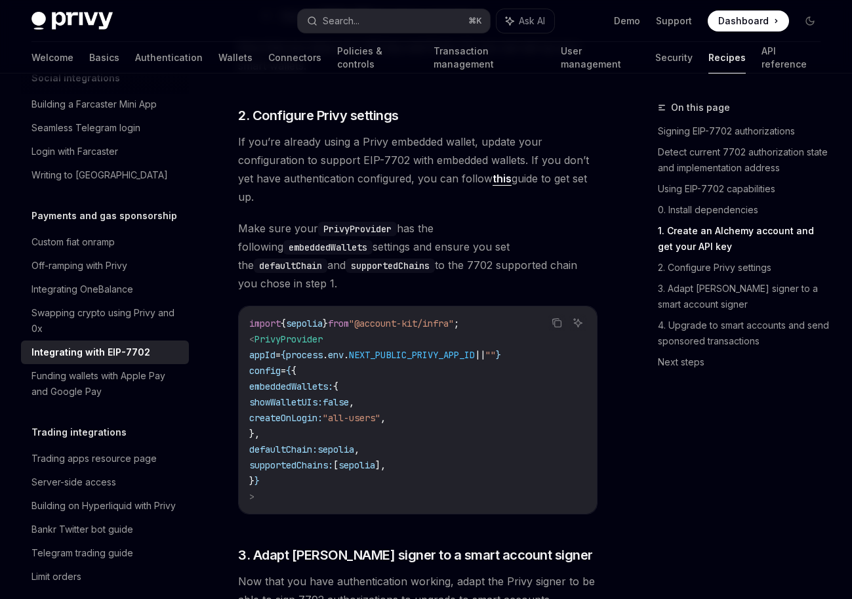
drag, startPoint x: 409, startPoint y: 423, endPoint x: 393, endPoint y: 372, distance: 53.7
click at [393, 372] on code "import { sepolia } from "@account-kit/infra" ; < PrivyProvider appId = { proces…" at bounding box center [417, 410] width 337 height 189
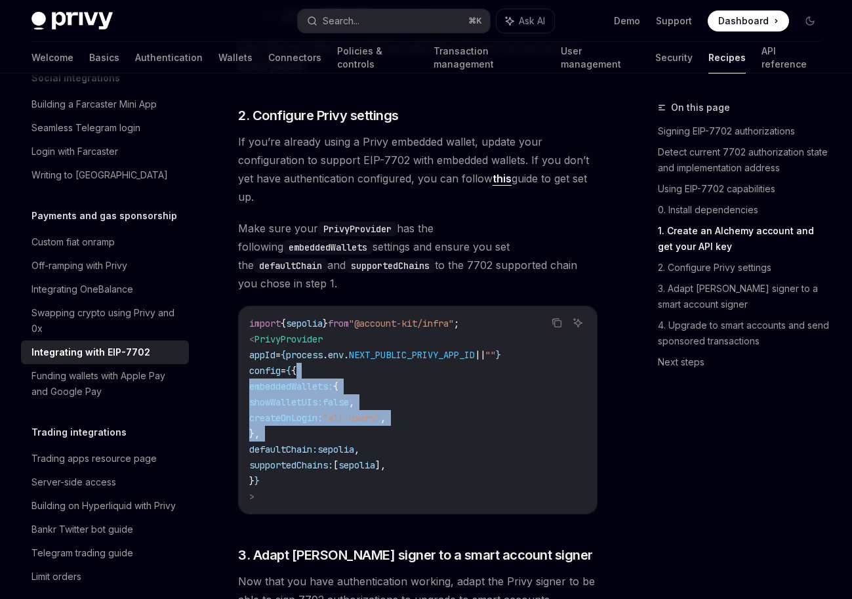
drag, startPoint x: 393, startPoint y: 372, endPoint x: 409, endPoint y: 438, distance: 67.5
click at [409, 438] on code "import { sepolia } from "@account-kit/infra" ; < PrivyProvider appId = { proces…" at bounding box center [417, 410] width 337 height 189
drag, startPoint x: 409, startPoint y: 438, endPoint x: 390, endPoint y: 372, distance: 68.3
click at [390, 372] on code "import { sepolia } from "@account-kit/infra" ; < PrivyProvider appId = { proces…" at bounding box center [417, 410] width 337 height 189
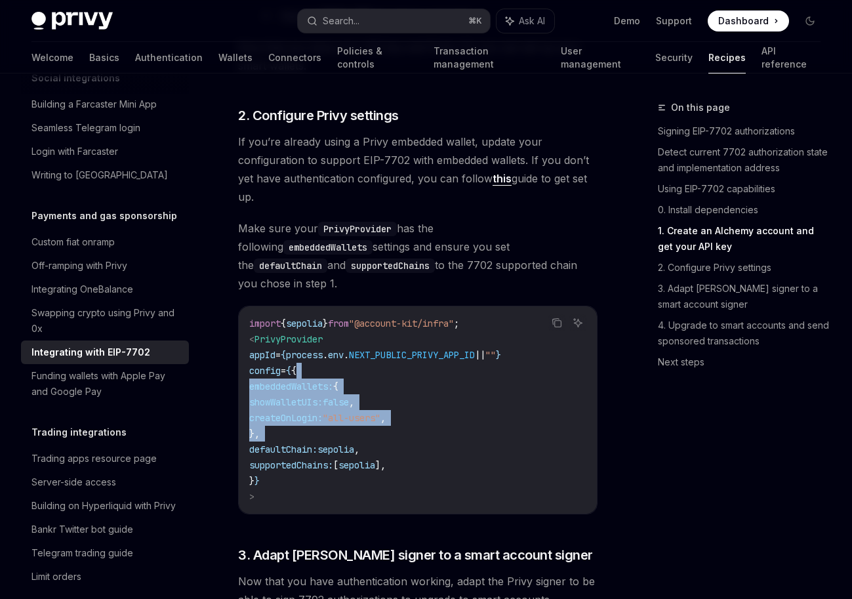
click at [390, 372] on code "import { sepolia } from "@account-kit/infra" ; < PrivyProvider appId = { proces…" at bounding box center [417, 410] width 337 height 189
drag, startPoint x: 390, startPoint y: 372, endPoint x: 403, endPoint y: 424, distance: 53.5
click at [403, 424] on code "import { sepolia } from "@account-kit/infra" ; < PrivyProvider appId = { proces…" at bounding box center [417, 410] width 337 height 189
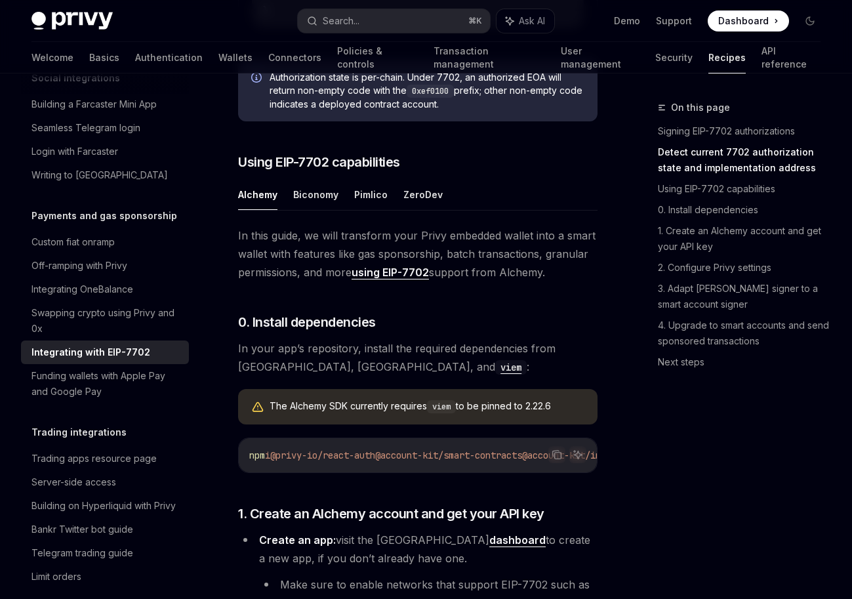
scroll to position [1324, 0]
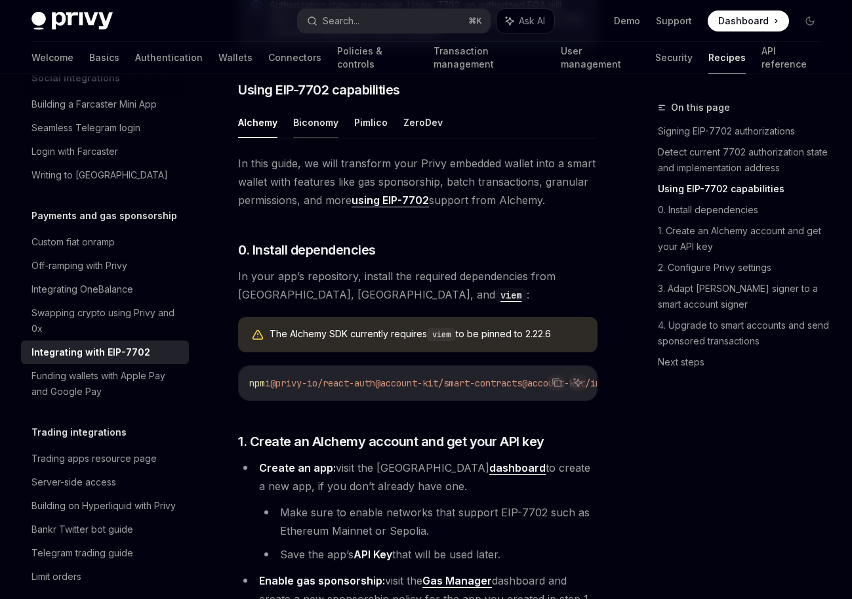
click at [299, 130] on button "Biconomy" at bounding box center [315, 122] width 45 height 31
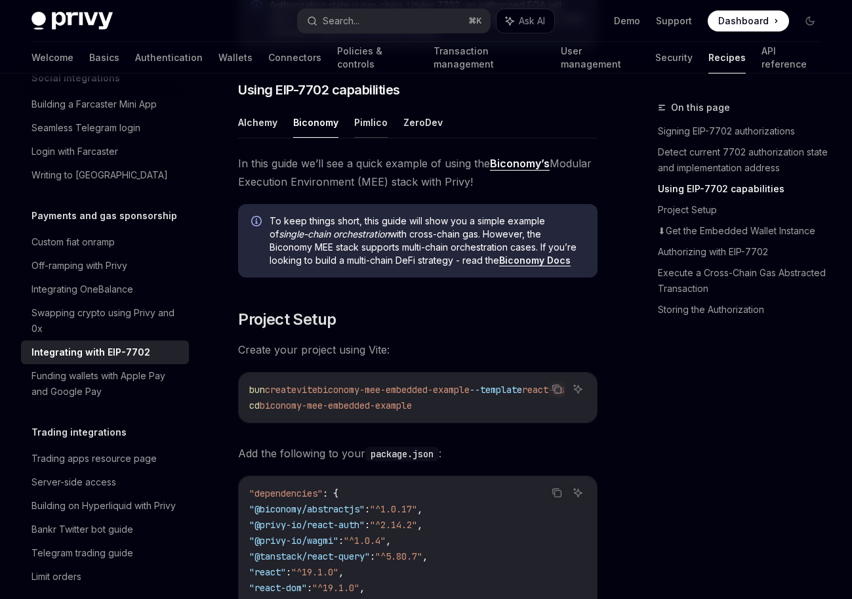
click at [368, 138] on button "Pimlico" at bounding box center [370, 122] width 33 height 31
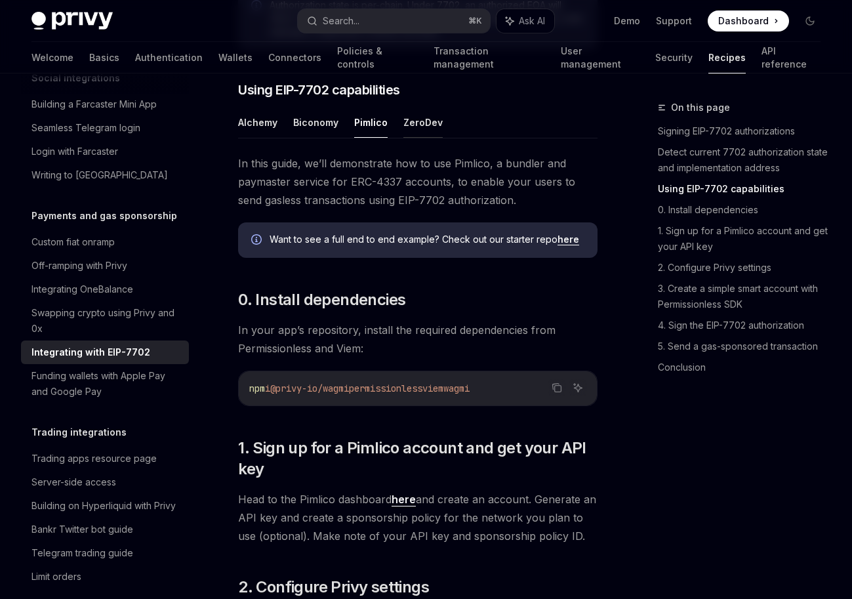
click at [438, 129] on button "ZeroDev" at bounding box center [422, 122] width 39 height 31
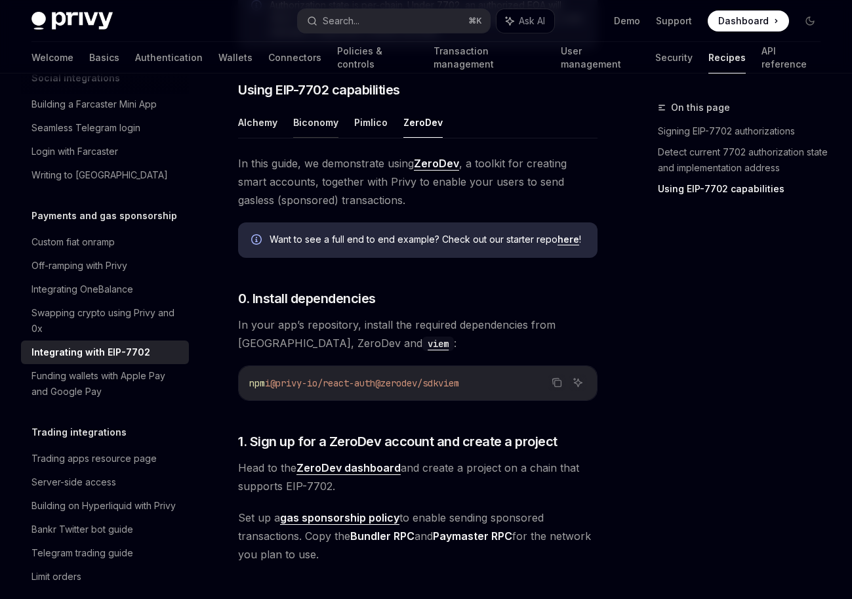
click at [311, 132] on button "Biconomy" at bounding box center [315, 122] width 45 height 31
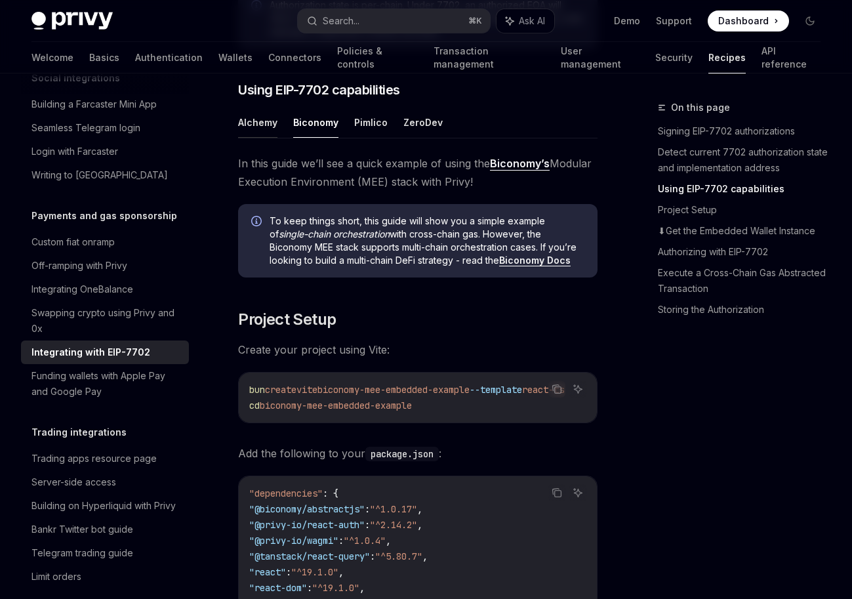
click at [274, 130] on button "Alchemy" at bounding box center [257, 122] width 39 height 31
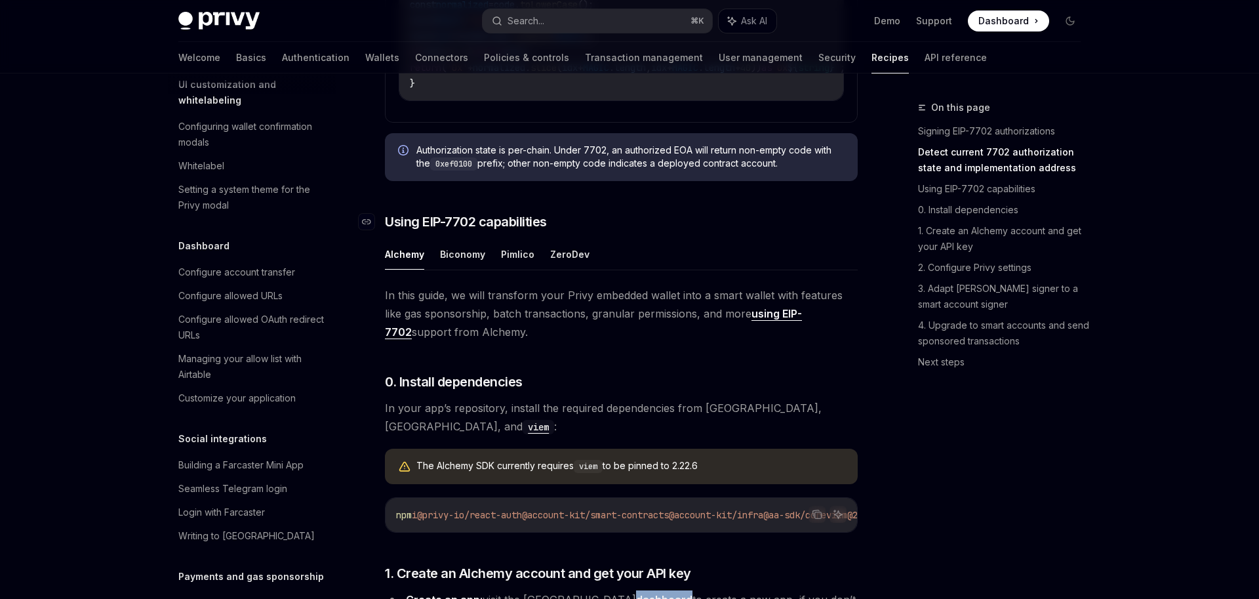
scroll to position [992, 0]
click at [486, 269] on ul "Alchemy Biconomy Pimlico ZeroDev" at bounding box center [621, 252] width 473 height 31
click at [479, 268] on button "Biconomy" at bounding box center [462, 252] width 45 height 31
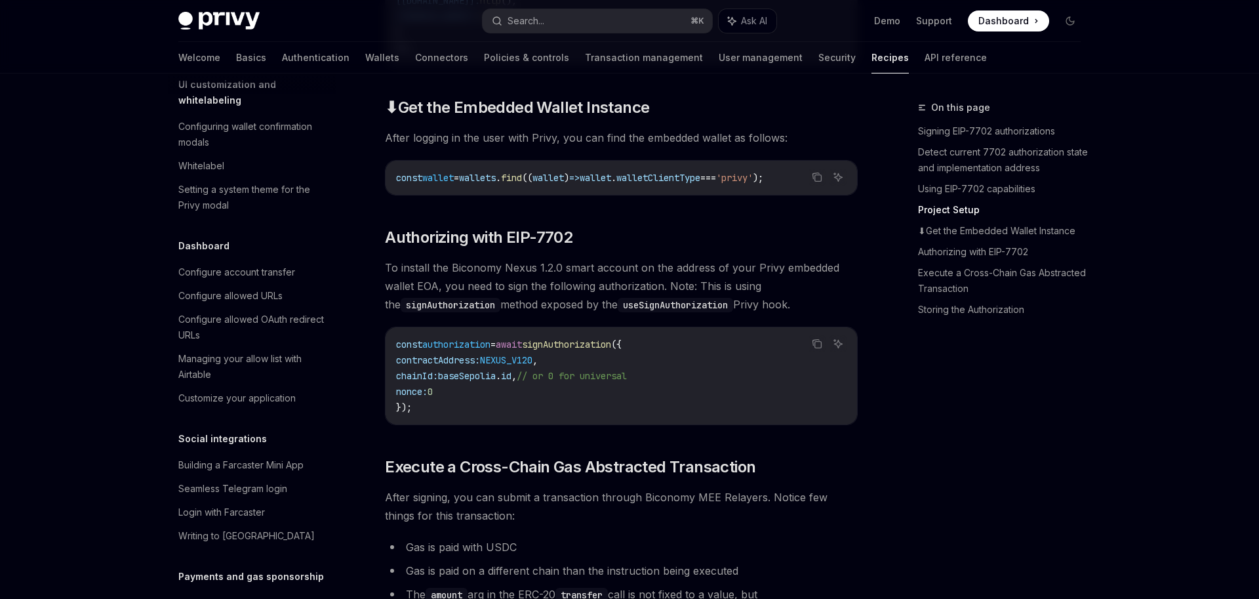
scroll to position [2638, 0]
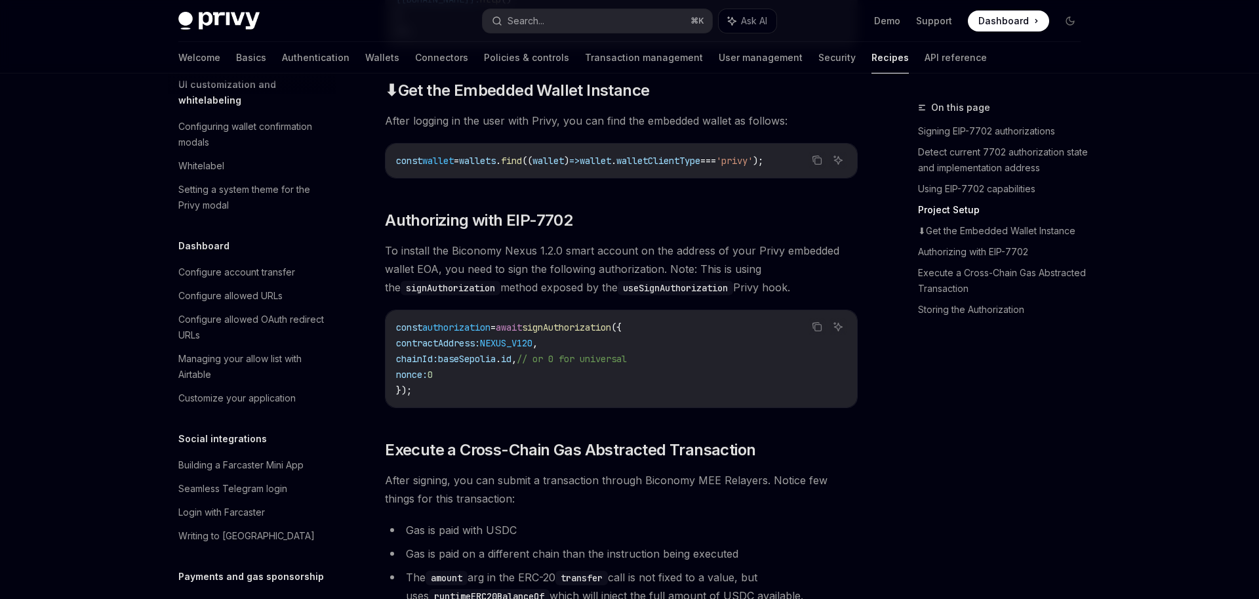
click at [506, 296] on span "To install the Biconomy Nexus 1.2.0 smart account on the address of your Privy …" at bounding box center [621, 268] width 473 height 55
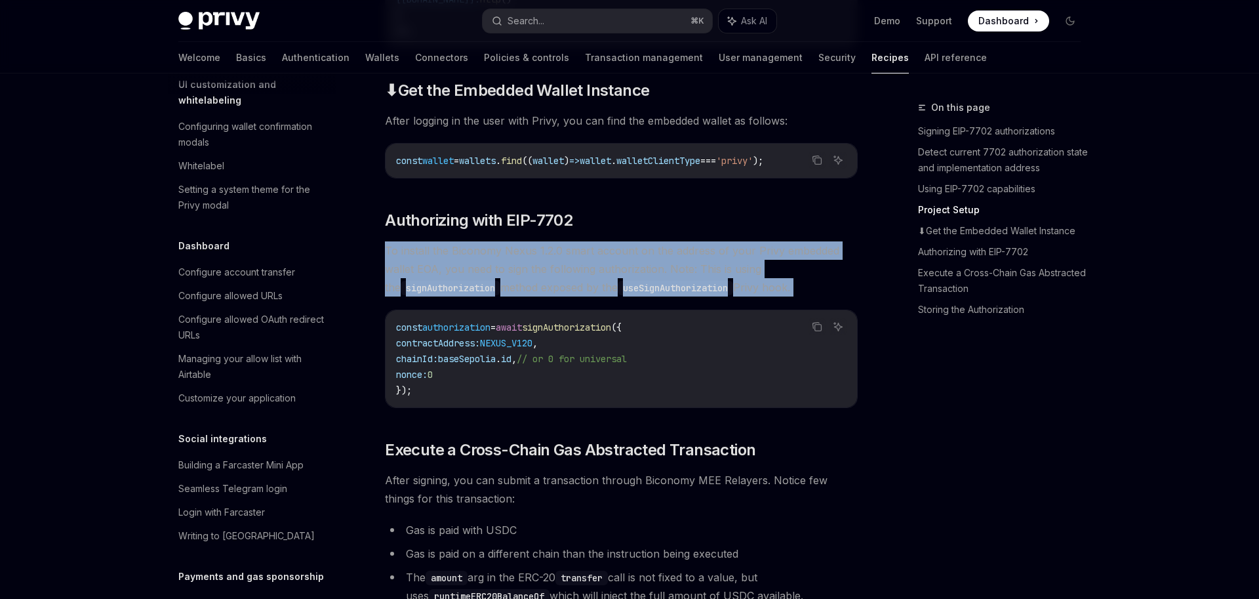
click at [506, 296] on span "To install the Biconomy Nexus 1.2.0 smart account on the address of your Privy …" at bounding box center [621, 268] width 473 height 55
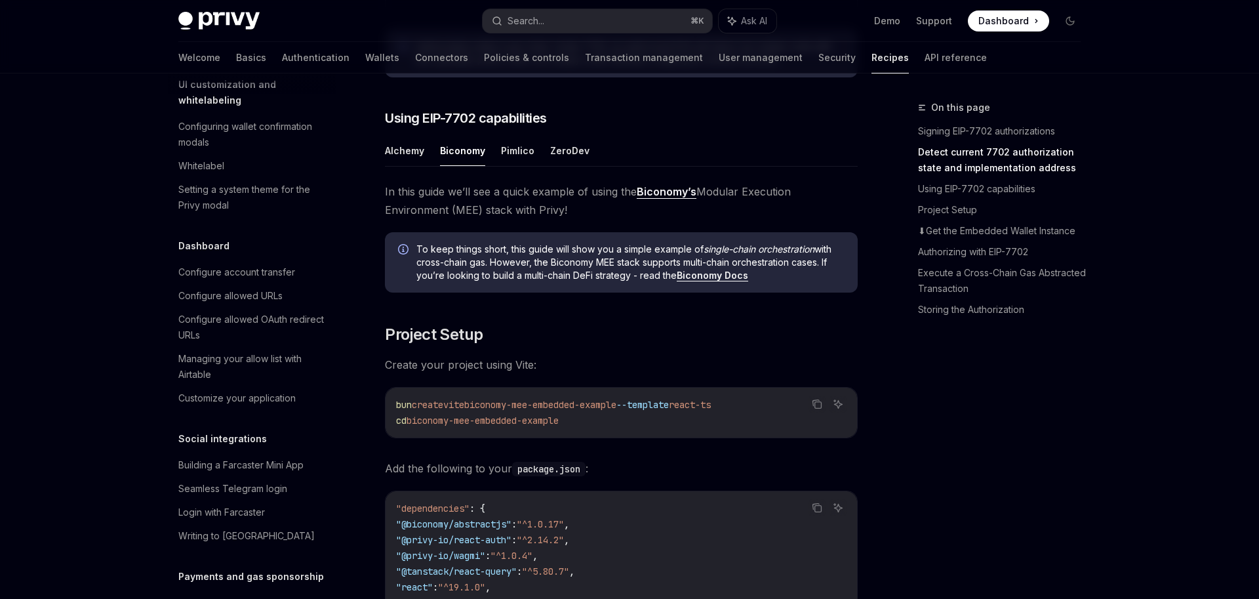
scroll to position [1072, 0]
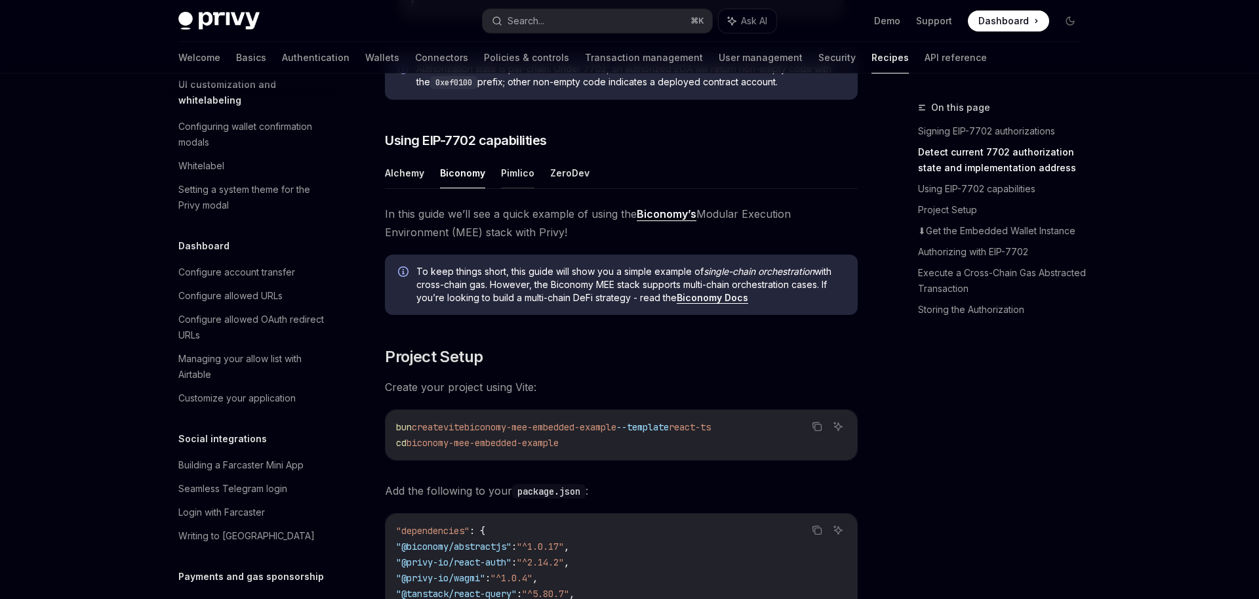
click at [507, 188] on button "Pimlico" at bounding box center [517, 172] width 33 height 31
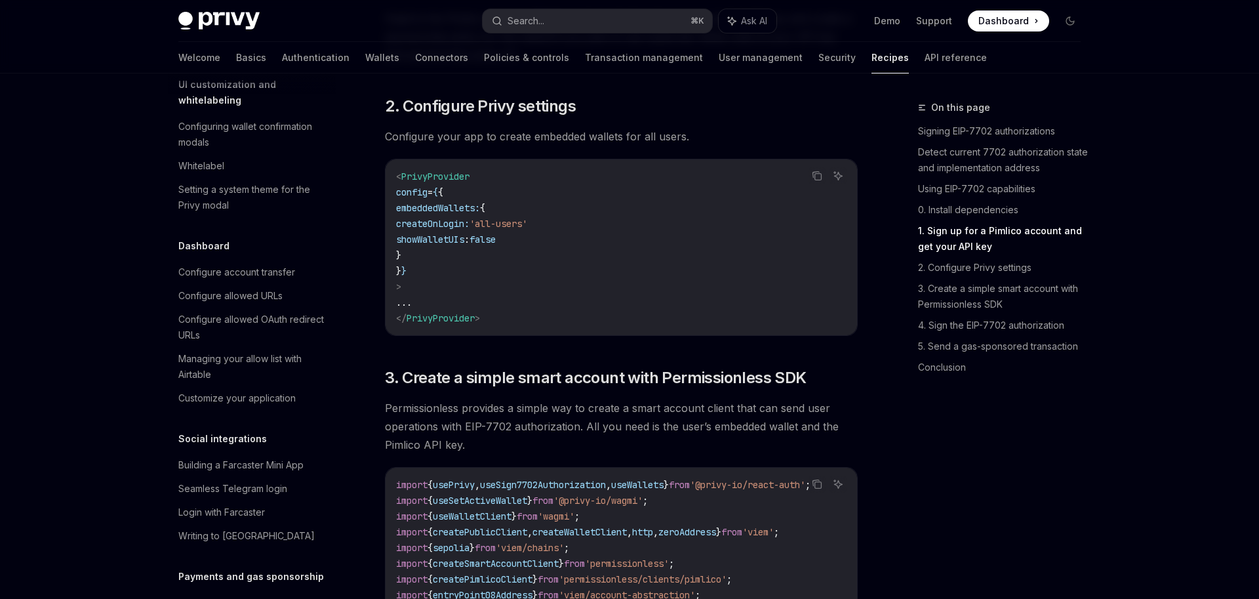
scroll to position [1036, 0]
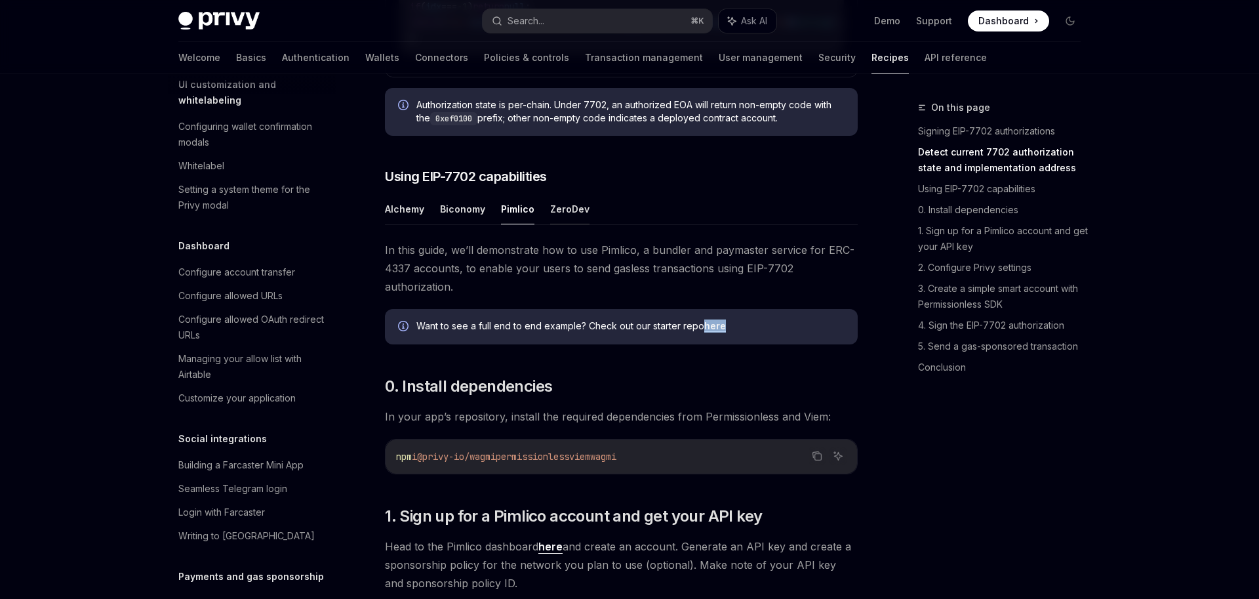
click at [584, 224] on button "ZeroDev" at bounding box center [569, 209] width 39 height 31
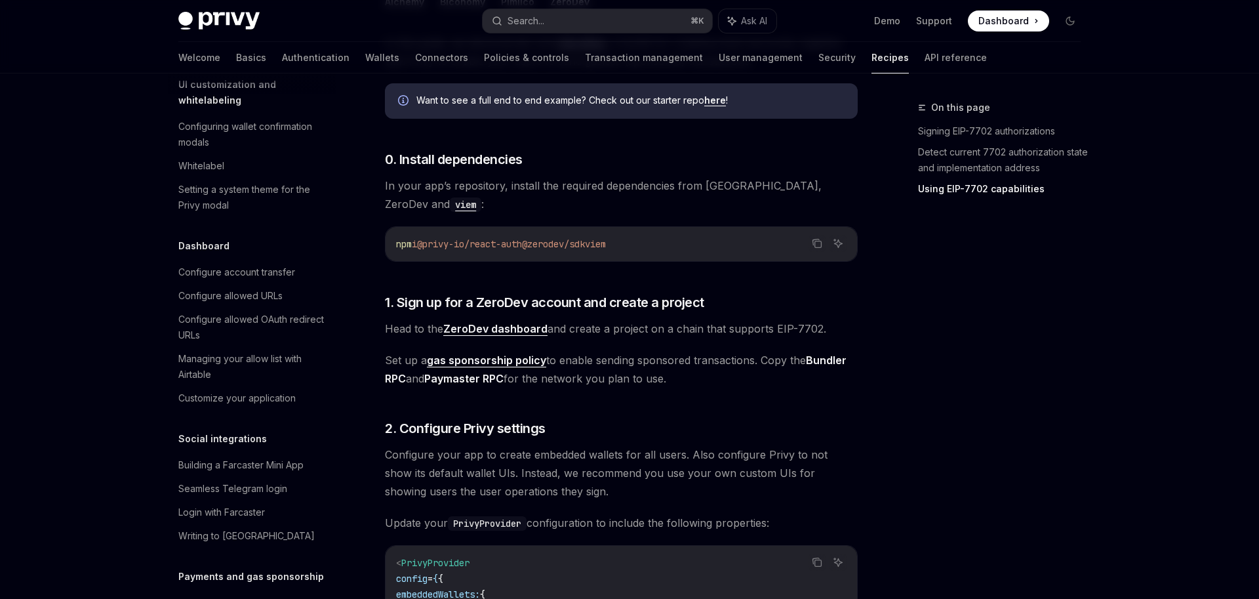
scroll to position [1267, 0]
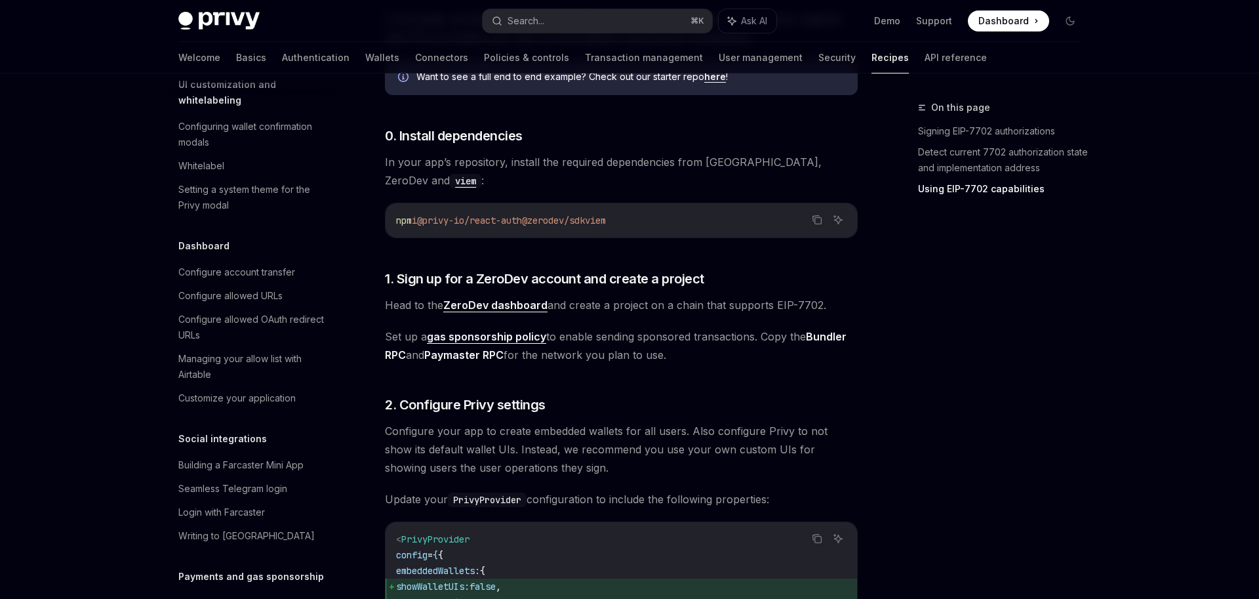
click at [653, 228] on code "npm i @privy-io/react-auth @zerodev/sdk viem" at bounding box center [621, 221] width 451 height 16
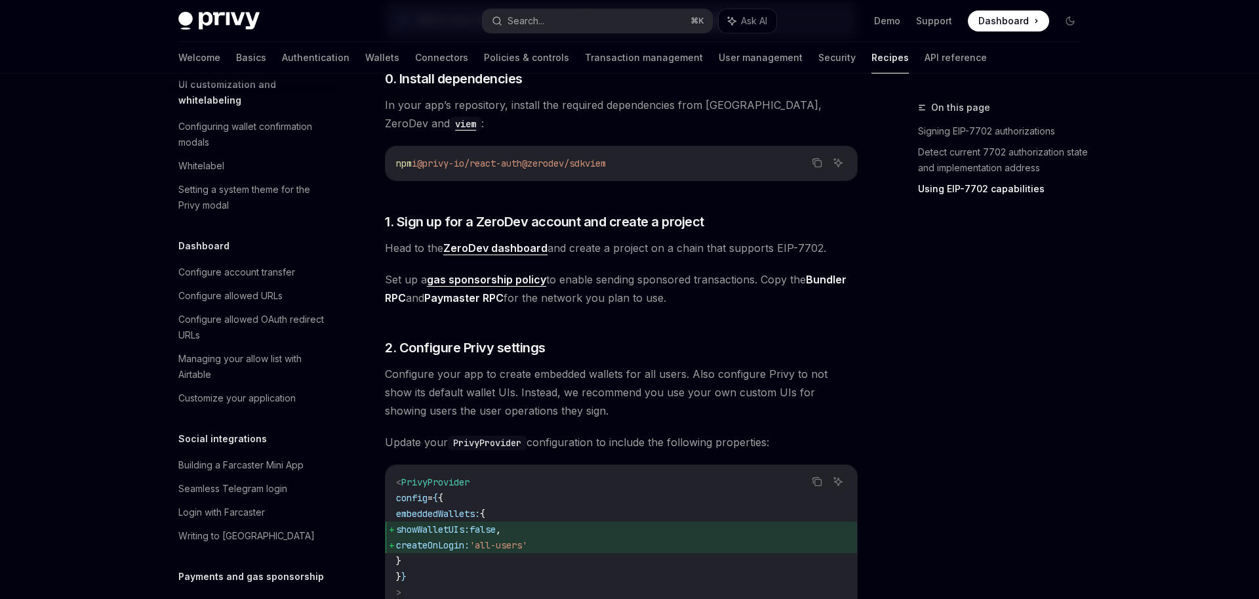
scroll to position [1325, 0]
click at [835, 283] on strong "Bundler RPC" at bounding box center [616, 287] width 462 height 31
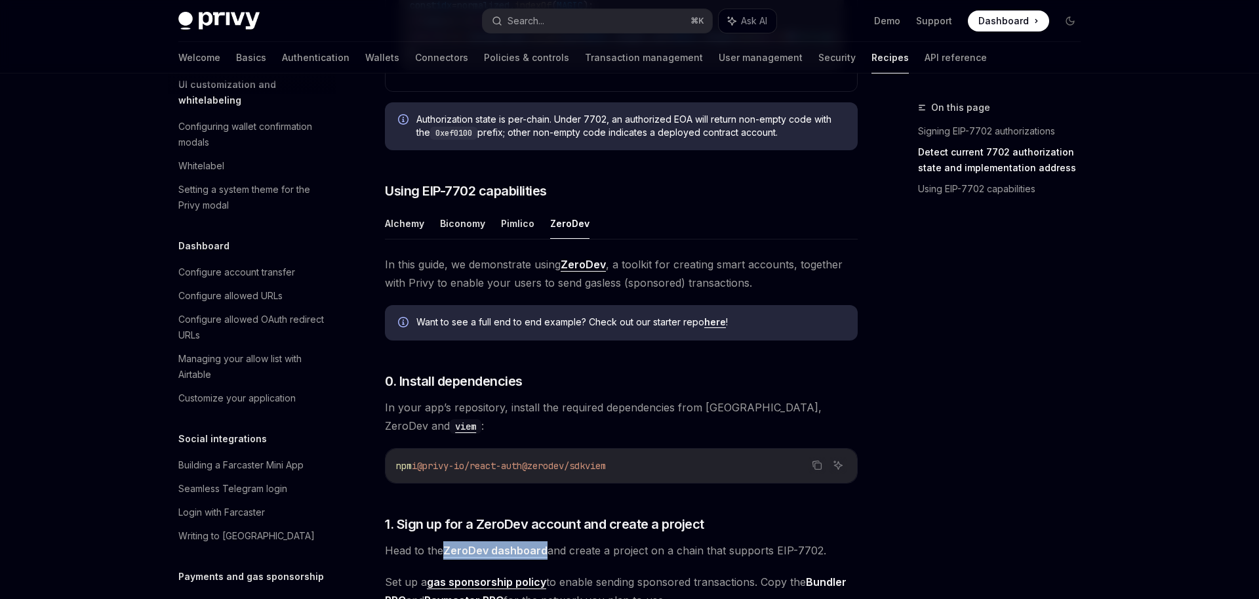
scroll to position [994, 0]
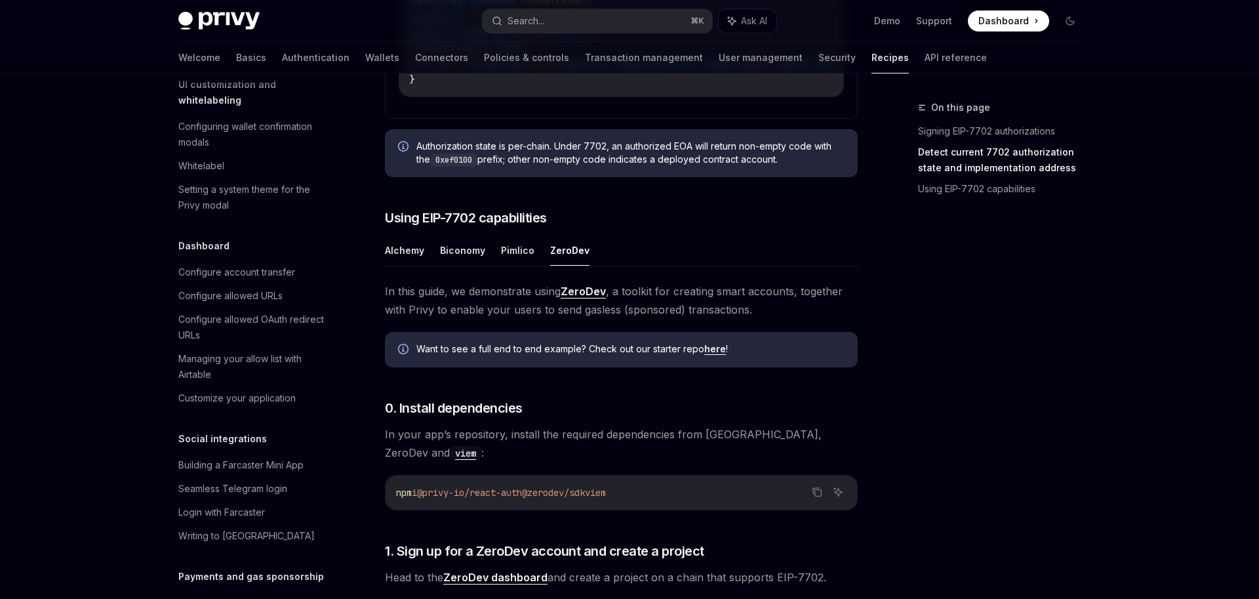
click at [532, 266] on ul "Alchemy Biconomy Pimlico ZeroDev" at bounding box center [621, 250] width 473 height 31
click at [519, 266] on button "Pimlico" at bounding box center [517, 250] width 33 height 31
type textarea "*"
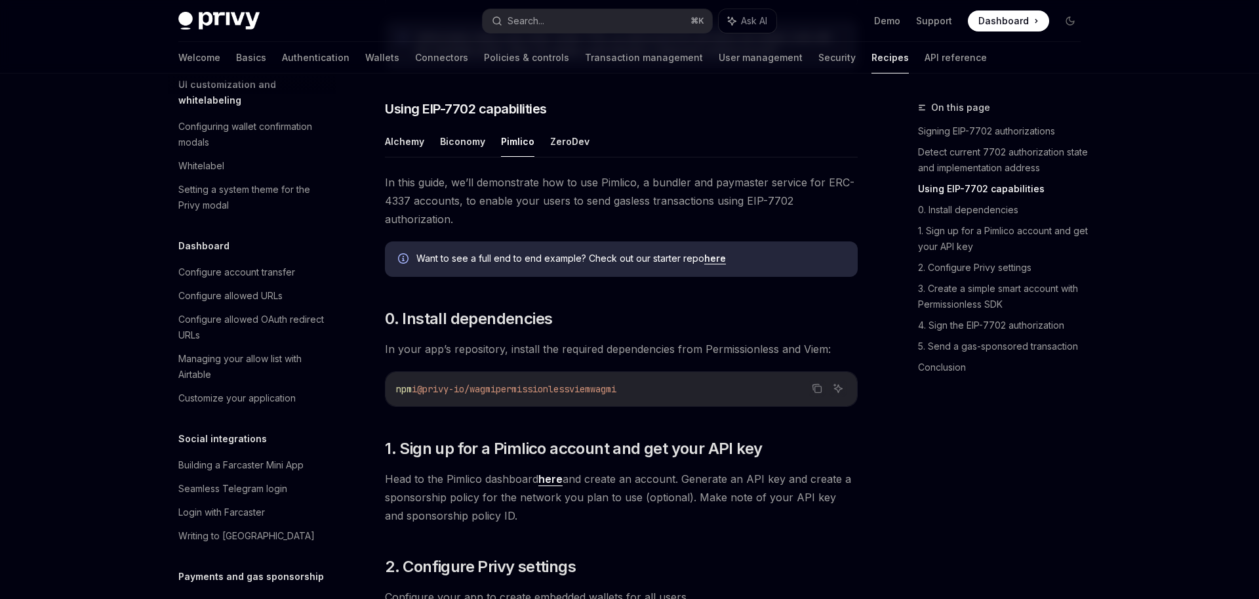
scroll to position [1149, 0]
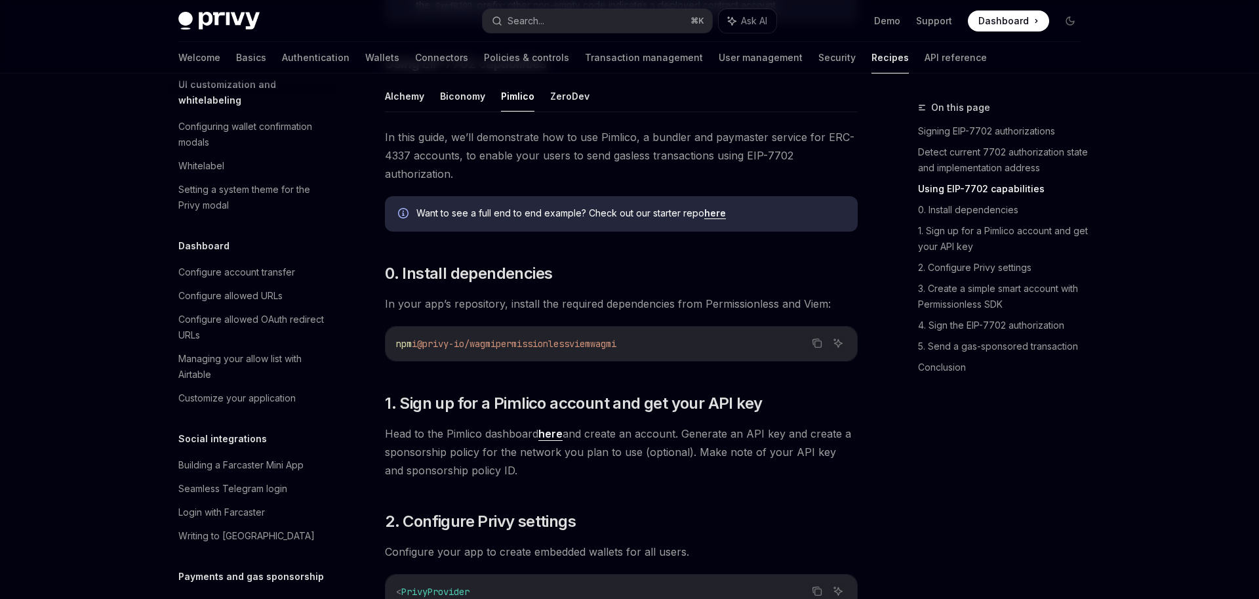
click at [545, 441] on link "here" at bounding box center [551, 434] width 24 height 14
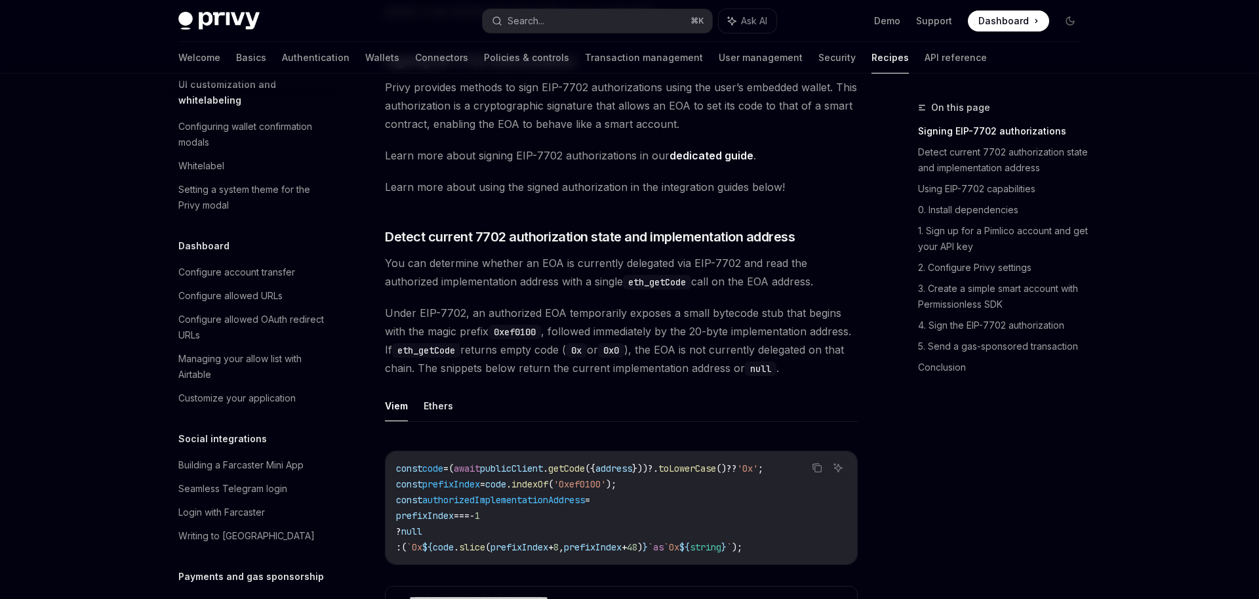
scroll to position [0, 0]
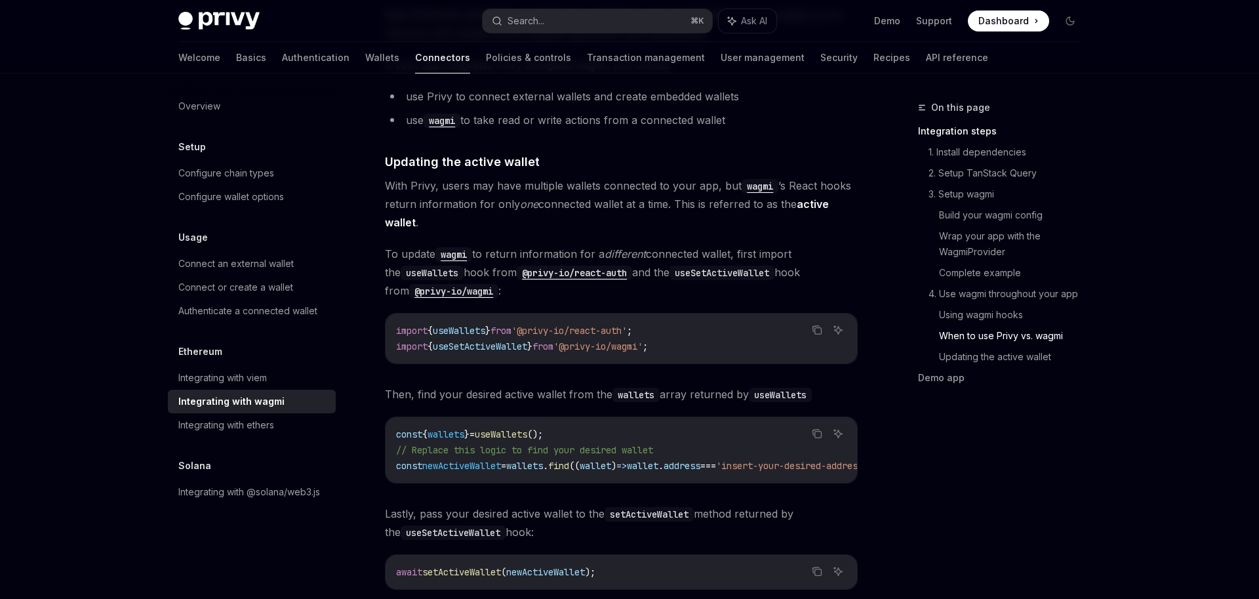
scroll to position [3430, 0]
type textarea "*"
